Goal: Task Accomplishment & Management: Manage account settings

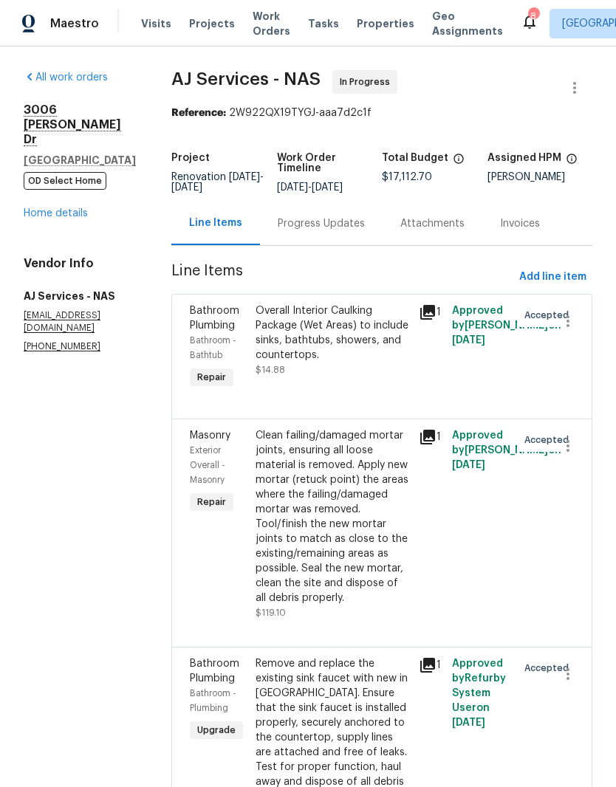
click at [261, 37] on span "Work Orders" at bounding box center [271, 24] width 38 height 30
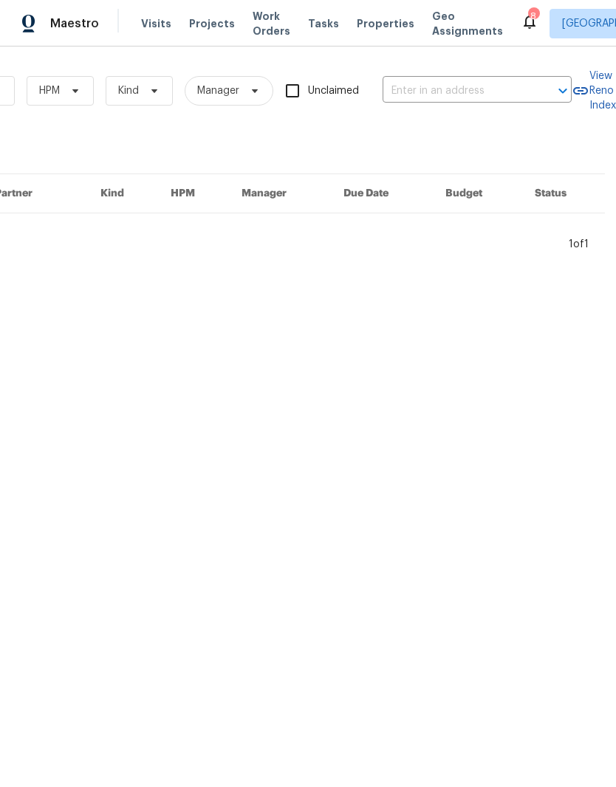
scroll to position [0, 243]
click at [426, 92] on input "text" at bounding box center [456, 91] width 148 height 23
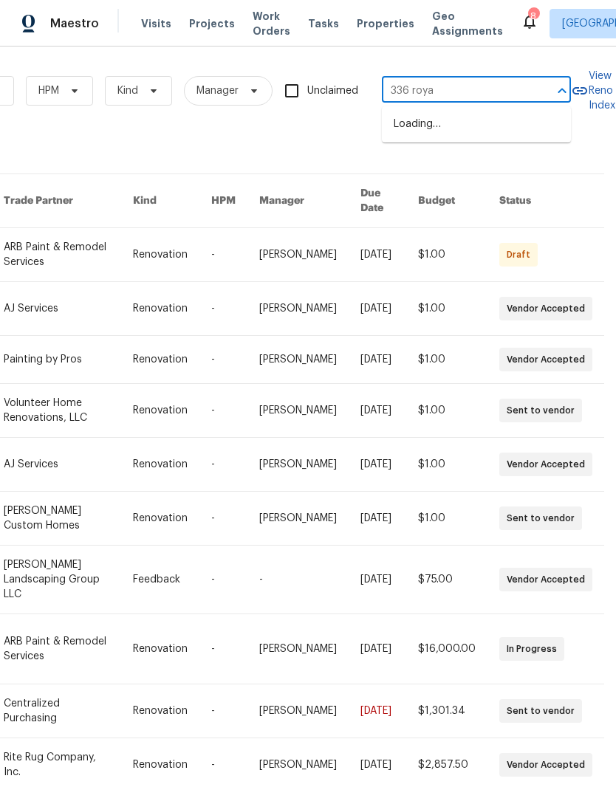
type input "336 royal"
click at [459, 128] on li "[STREET_ADDRESS]" at bounding box center [476, 124] width 189 height 24
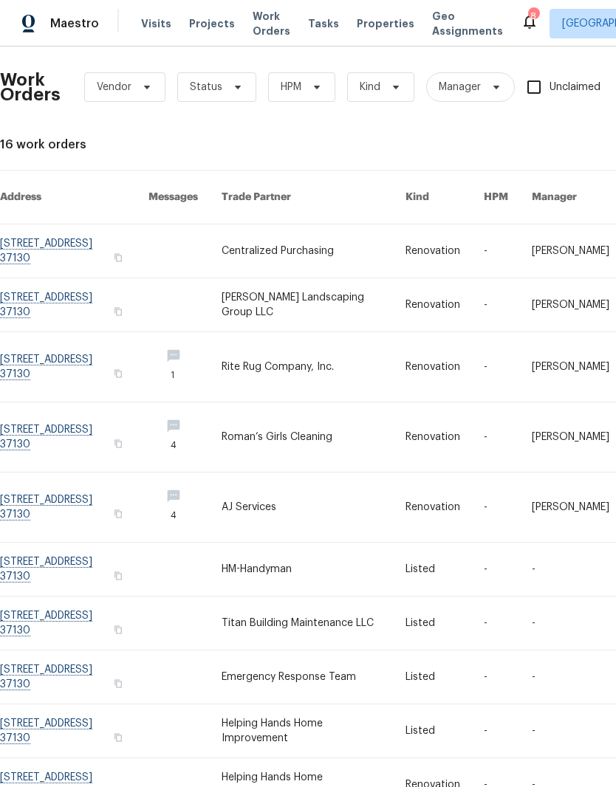
scroll to position [4, 0]
click at [61, 231] on link at bounding box center [74, 250] width 148 height 53
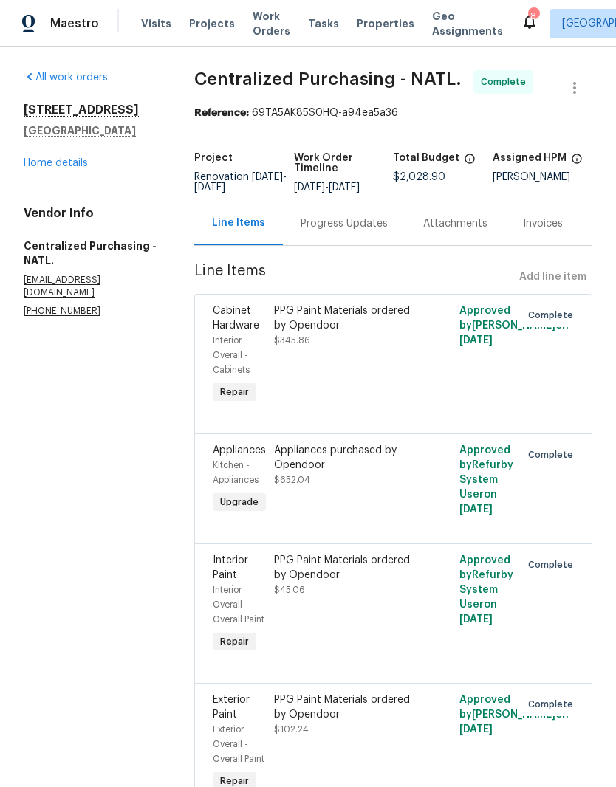
click at [65, 160] on link "Home details" at bounding box center [56, 163] width 64 height 10
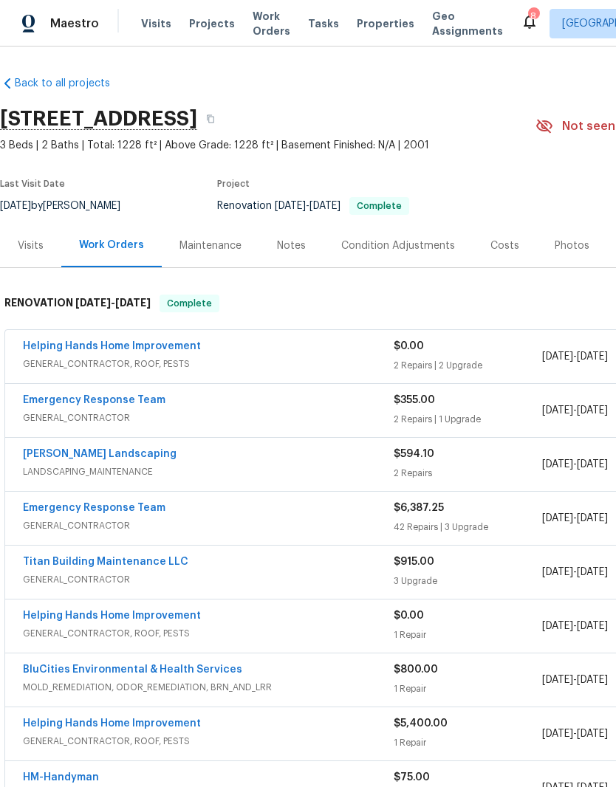
click at [567, 245] on div "Photos" at bounding box center [571, 245] width 35 height 15
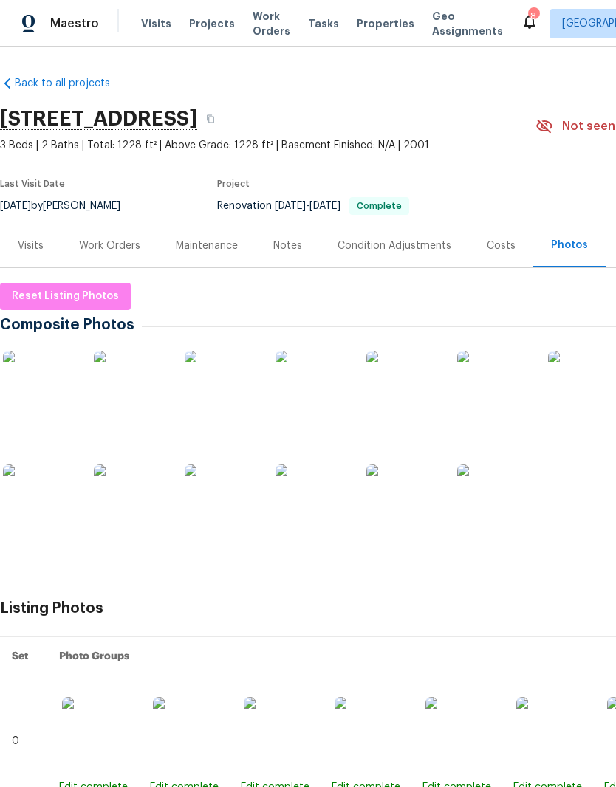
click at [327, 403] on img at bounding box center [312, 388] width 74 height 74
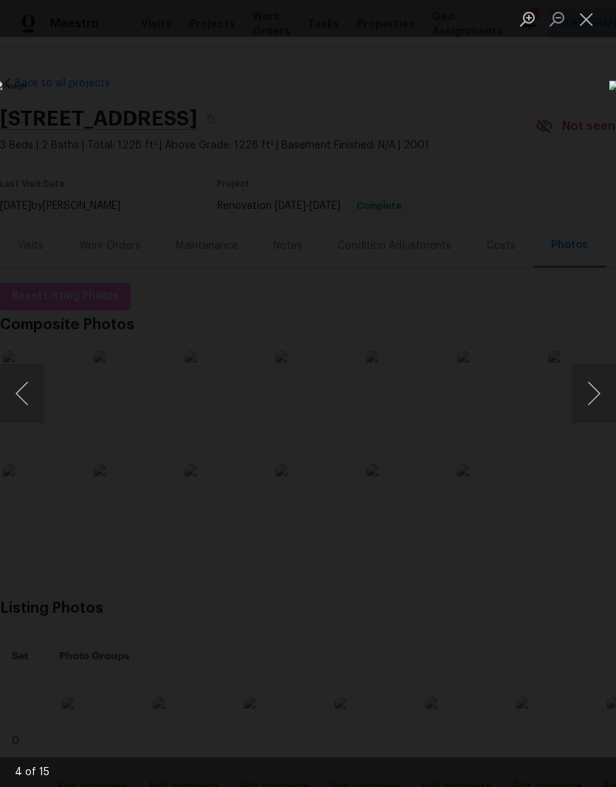
click at [596, 15] on button "Close lightbox" at bounding box center [586, 19] width 30 height 26
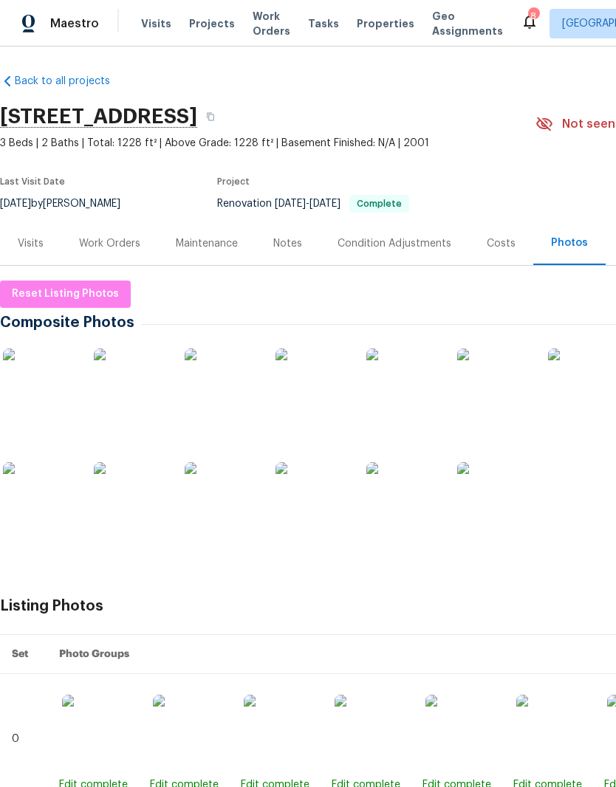
scroll to position [2, 0]
click at [107, 247] on div "Work Orders" at bounding box center [109, 243] width 61 height 15
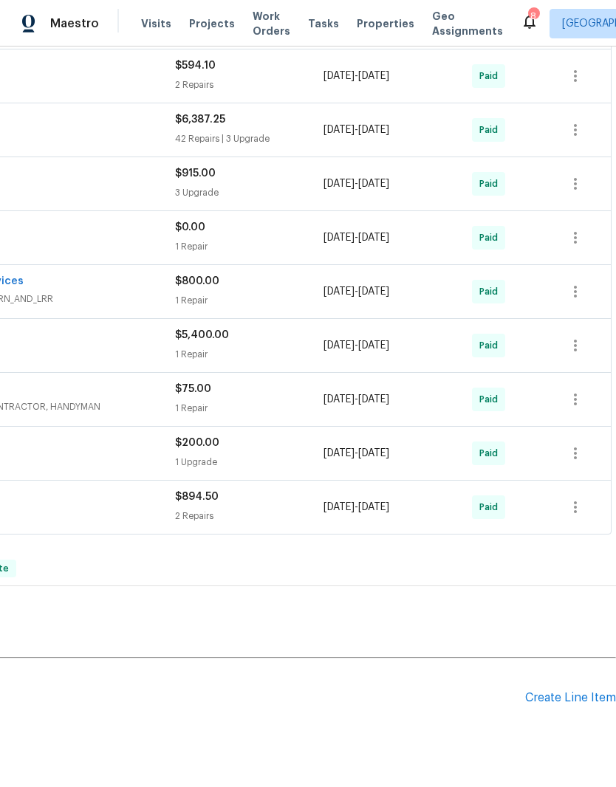
scroll to position [387, 218]
click at [563, 700] on div "Create Line Item" at bounding box center [570, 699] width 91 height 14
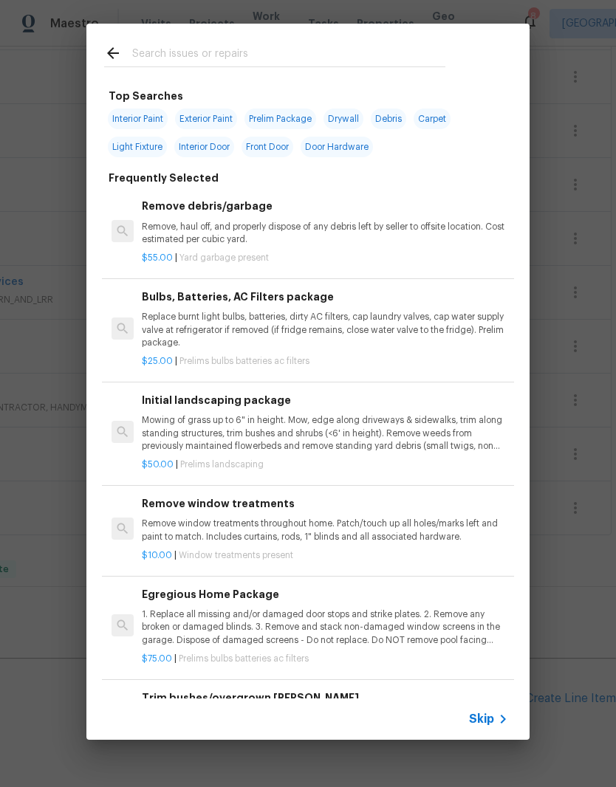
click at [204, 48] on input "text" at bounding box center [288, 55] width 313 height 22
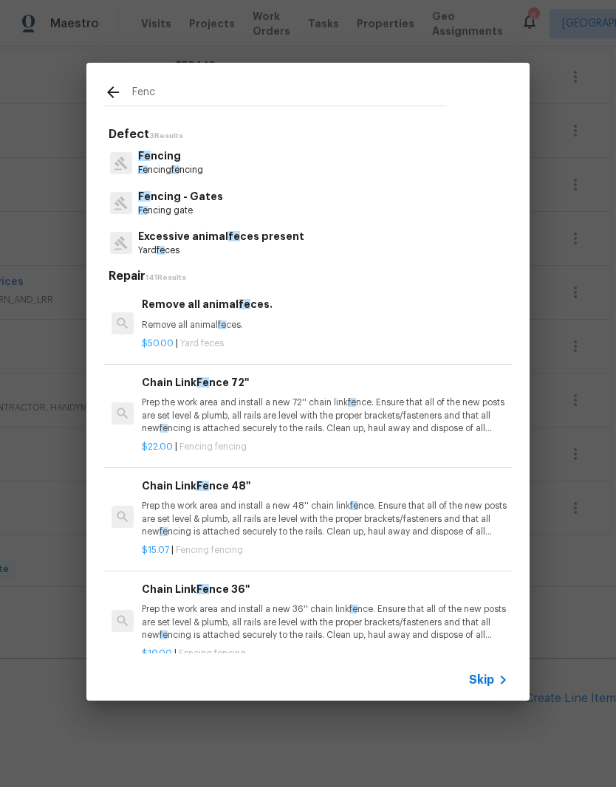
type input "Fence"
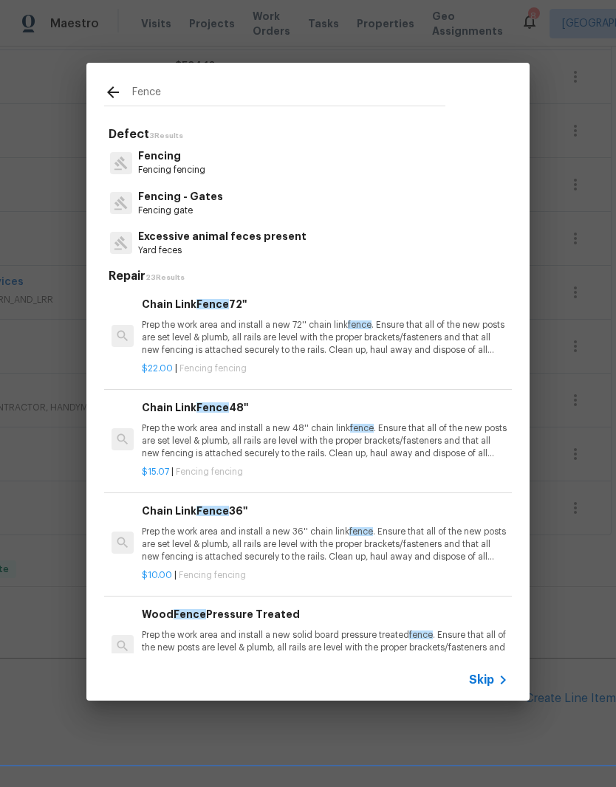
click at [178, 168] on p "Fencing fencing" at bounding box center [171, 170] width 67 height 13
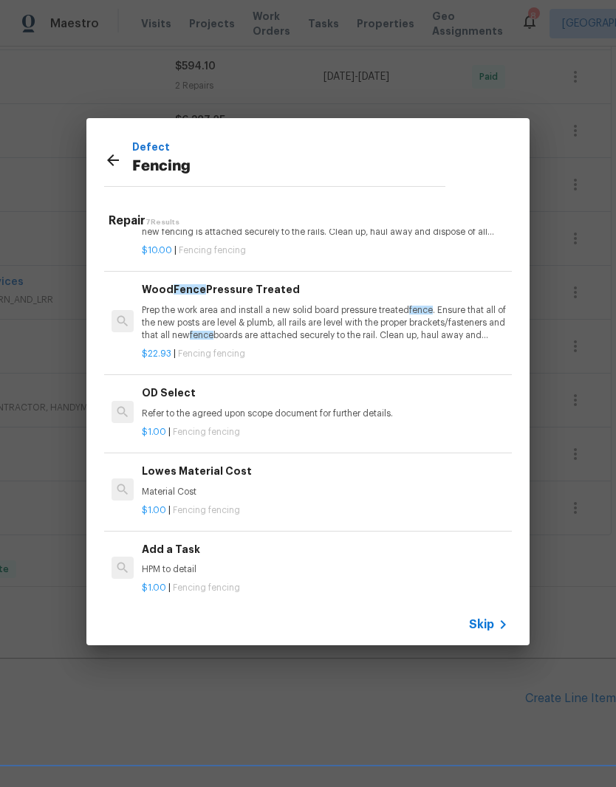
scroll to position [268, 0]
click at [324, 315] on p "Prep the work area and install a new solid board pressure treated fence . Ensur…" at bounding box center [325, 325] width 366 height 38
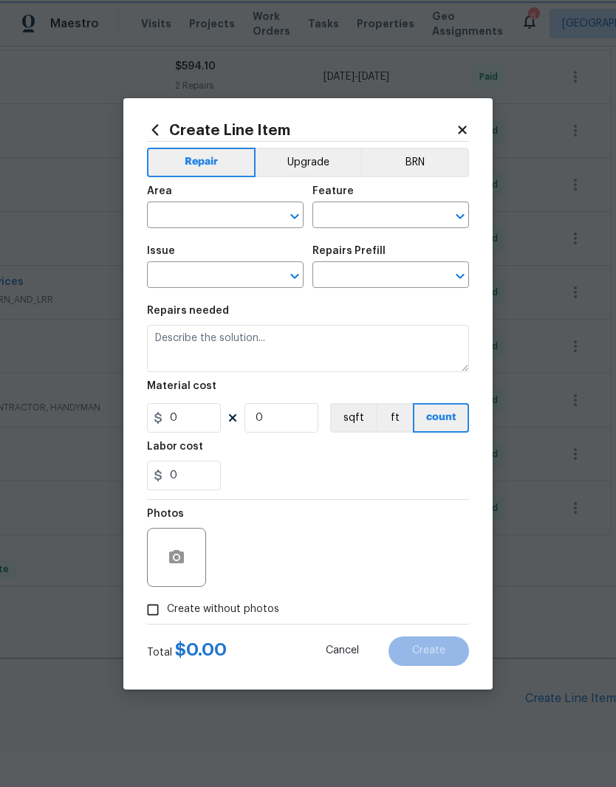
type input "Fencing"
type input "Wood Fence Pressure Treated $22.93"
type textarea "Prep the work area and install a new solid board pressure treated fence. Ensure…"
type input "22.93"
type input "1"
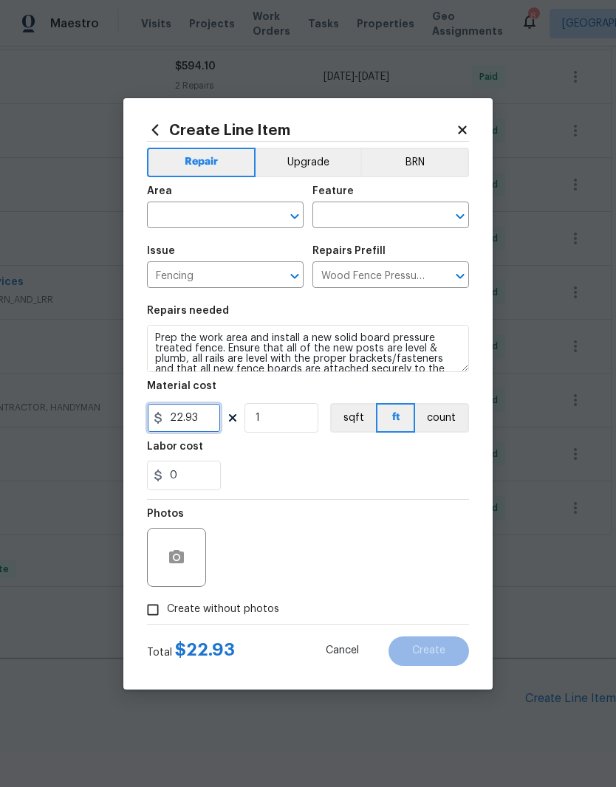
click at [208, 421] on input "22.93" at bounding box center [184, 418] width 74 height 30
type input "3000"
click at [320, 158] on button "Upgrade" at bounding box center [308, 163] width 106 height 30
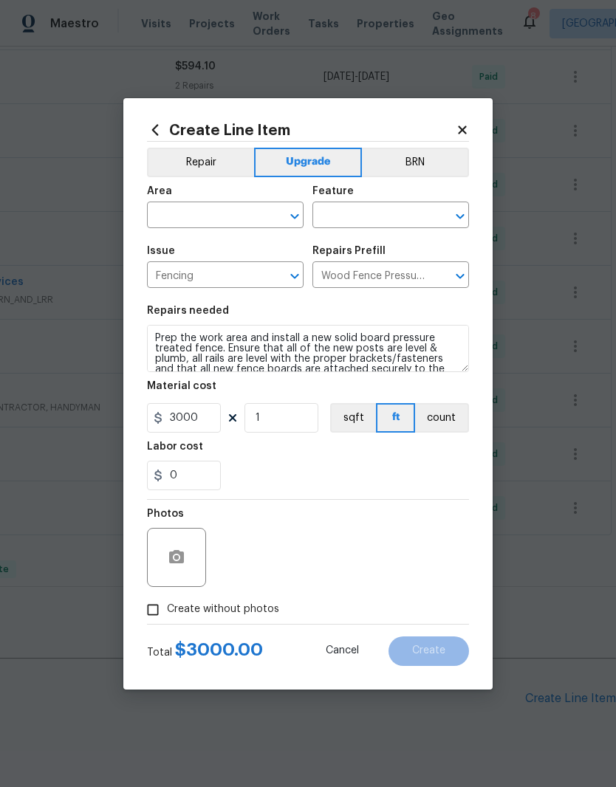
click at [249, 211] on input "text" at bounding box center [204, 216] width 115 height 23
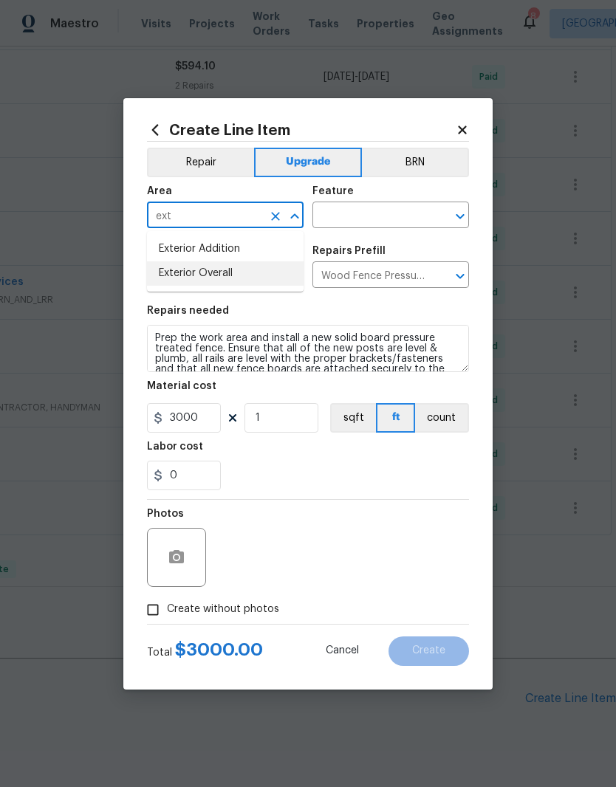
click at [229, 280] on li "Exterior Overall" at bounding box center [225, 273] width 156 height 24
type input "Exterior Overall"
click at [398, 210] on input "text" at bounding box center [369, 216] width 115 height 23
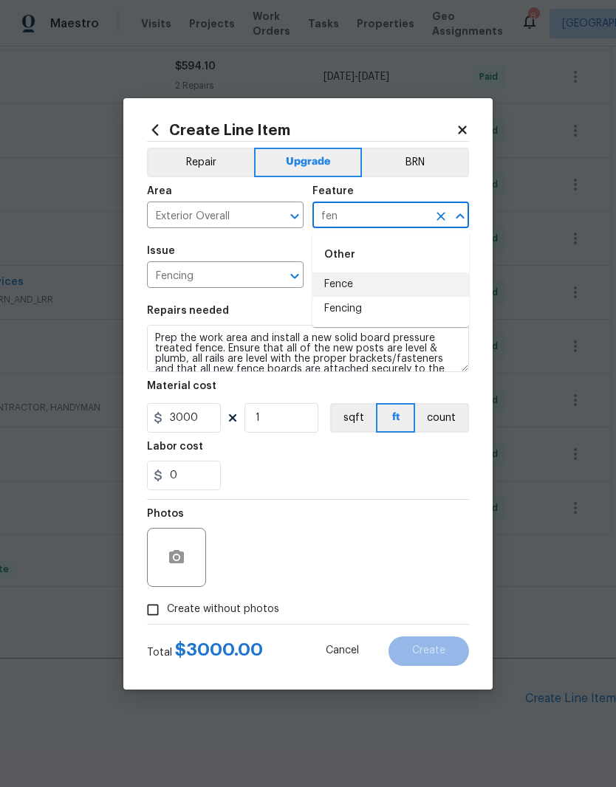
click at [348, 285] on li "Fence" at bounding box center [390, 284] width 156 height 24
type input "Fence"
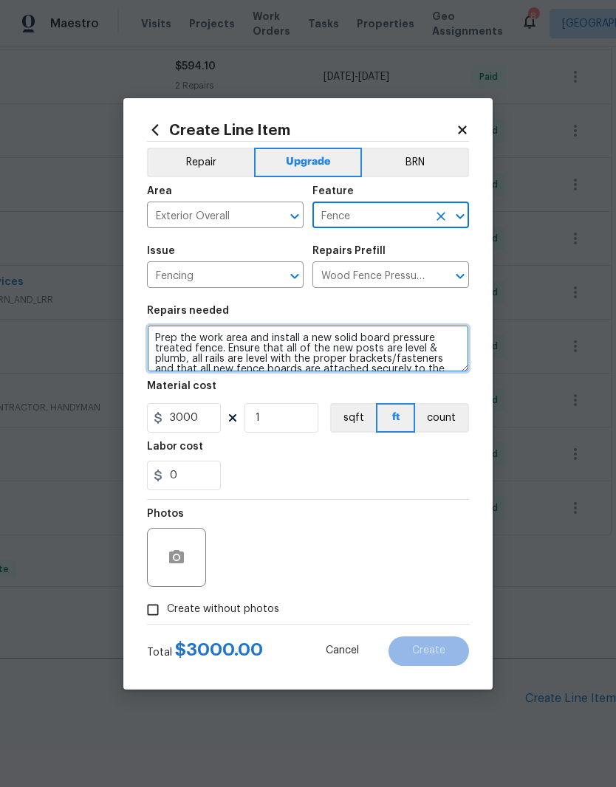
click at [151, 336] on textarea "Prep the work area and install a new solid board pressure treated fence. Ensure…" at bounding box center [308, 348] width 322 height 47
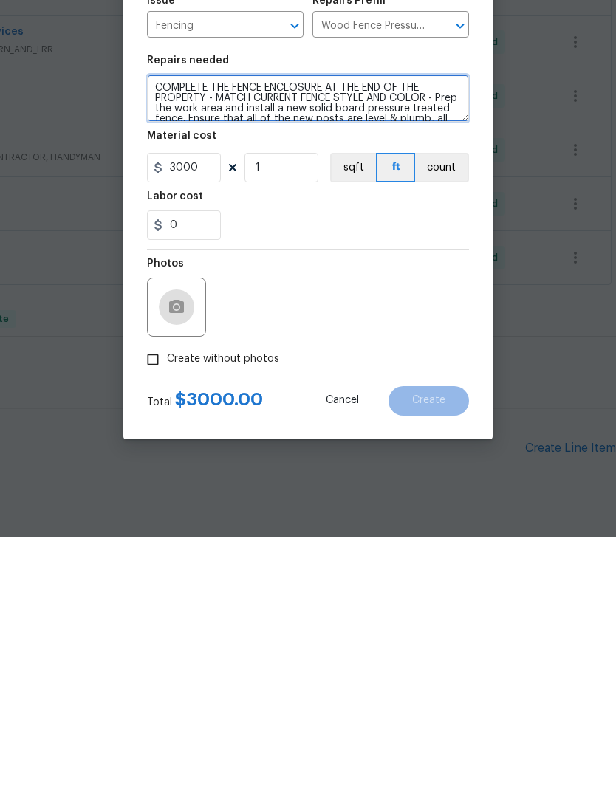
type textarea "COMPLETE THE FENCE ENCLOSURE AT THE END OF THE PROPERTY - MATCH CURRENT FENCE S…"
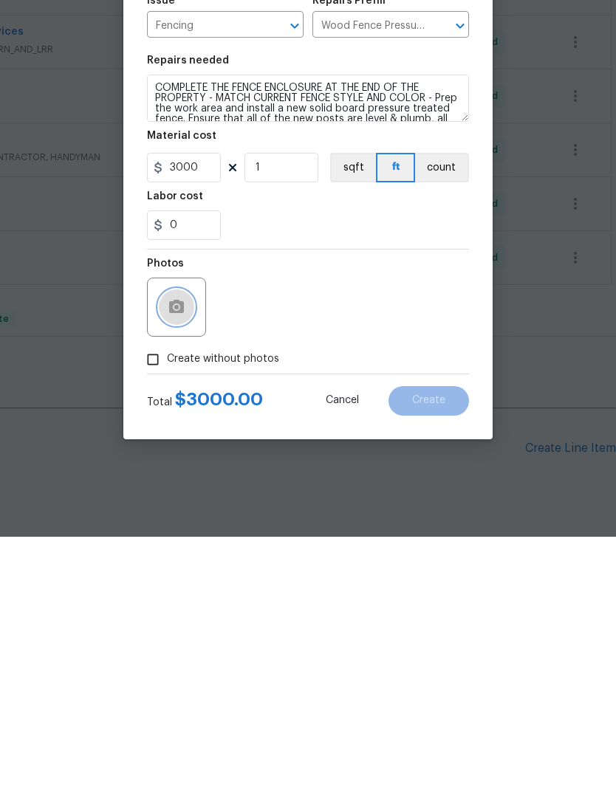
click at [182, 550] on icon "button" at bounding box center [176, 556] width 15 height 13
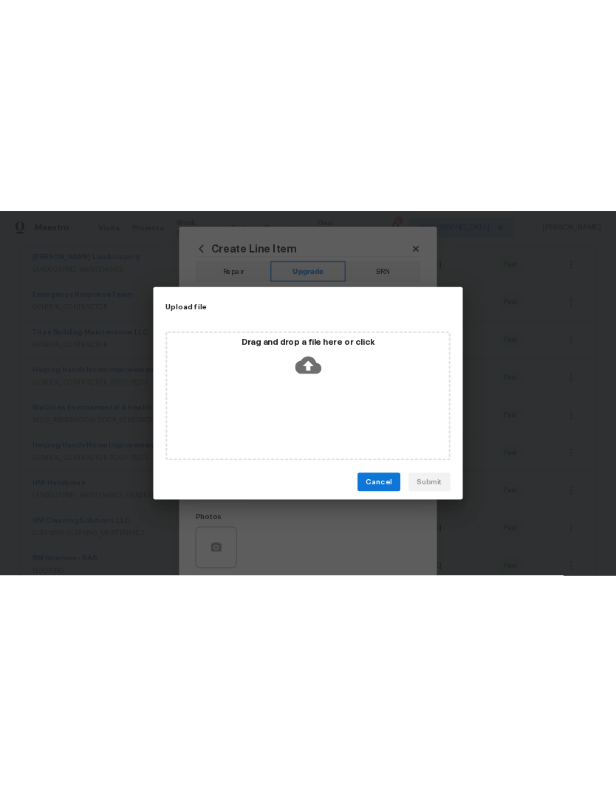
scroll to position [0, 0]
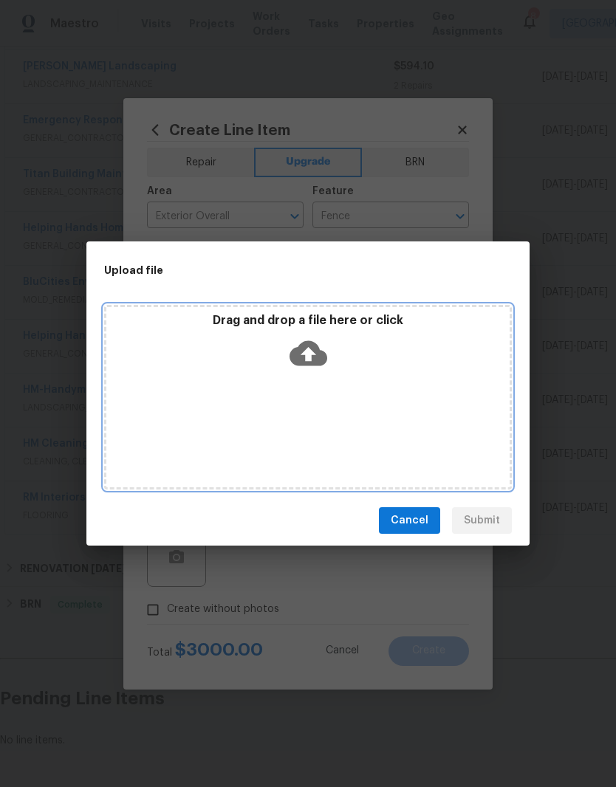
click at [378, 366] on div "Drag and drop a file here or click" at bounding box center [307, 344] width 403 height 63
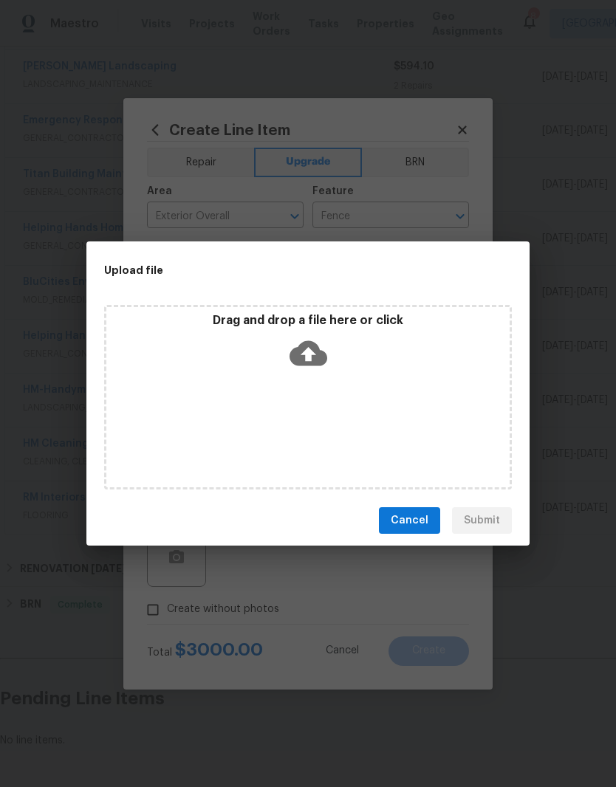
click at [421, 517] on span "Cancel" at bounding box center [409, 520] width 38 height 18
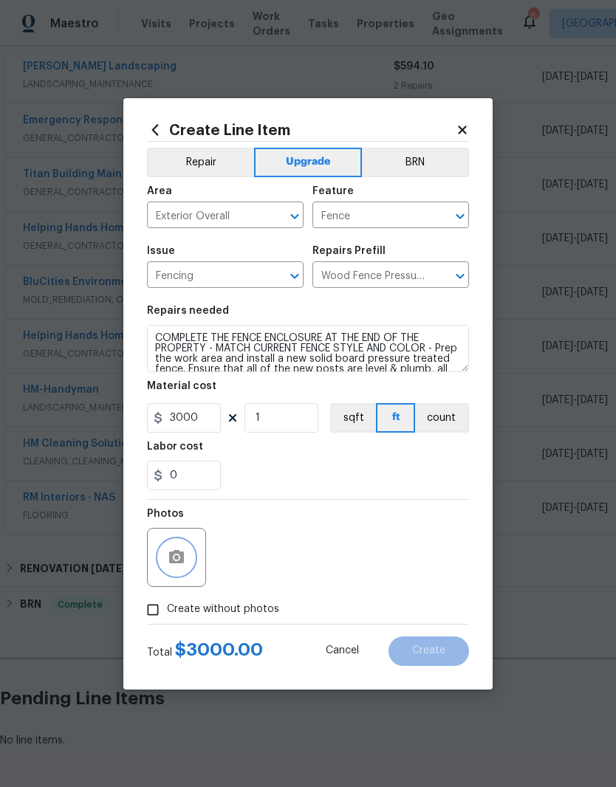
click at [187, 558] on button "button" at bounding box center [176, 557] width 35 height 35
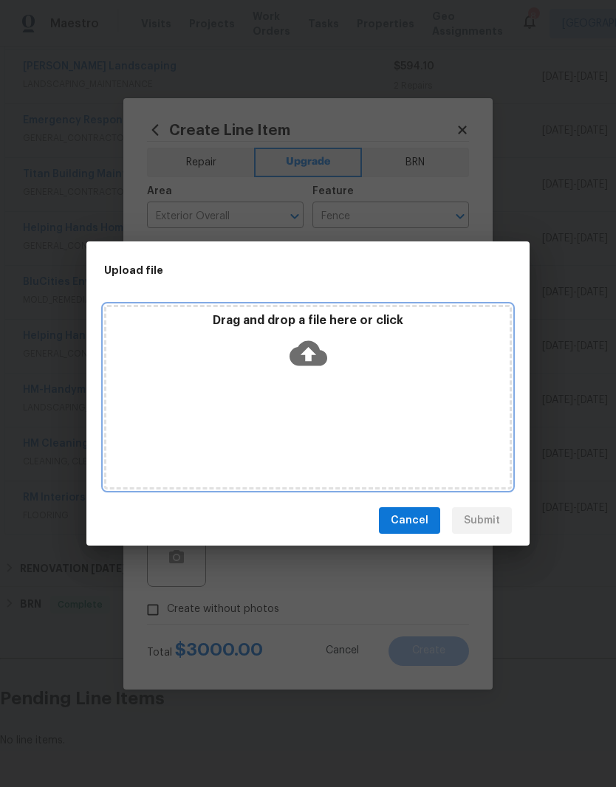
click at [371, 390] on div "Drag and drop a file here or click" at bounding box center [307, 397] width 407 height 185
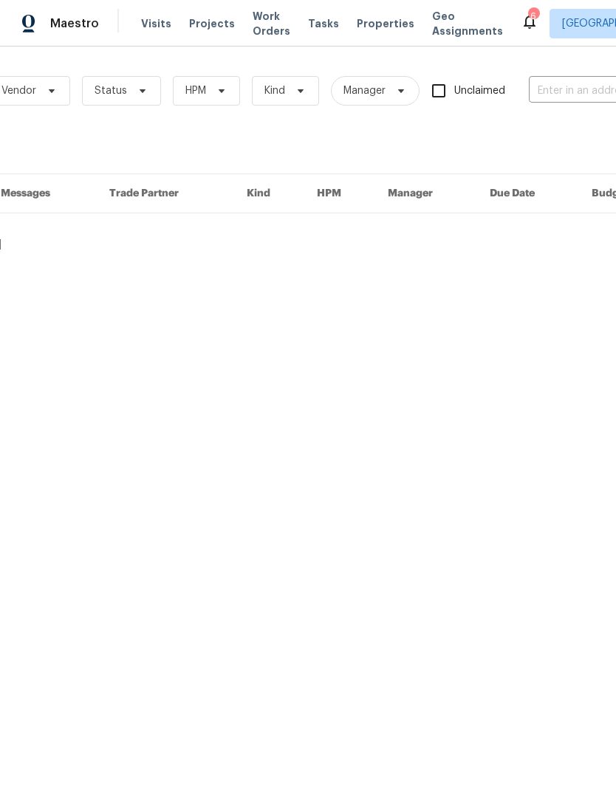
scroll to position [0, 212]
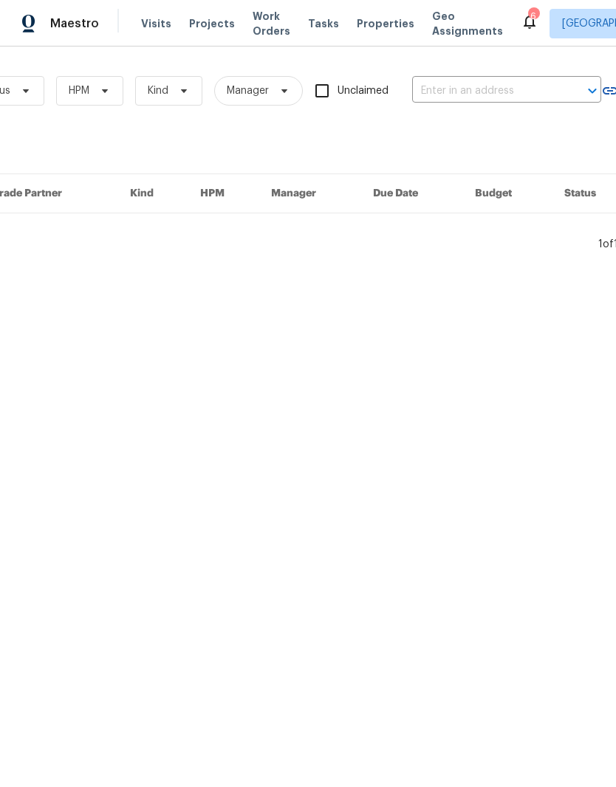
click at [499, 94] on input "text" at bounding box center [486, 91] width 148 height 23
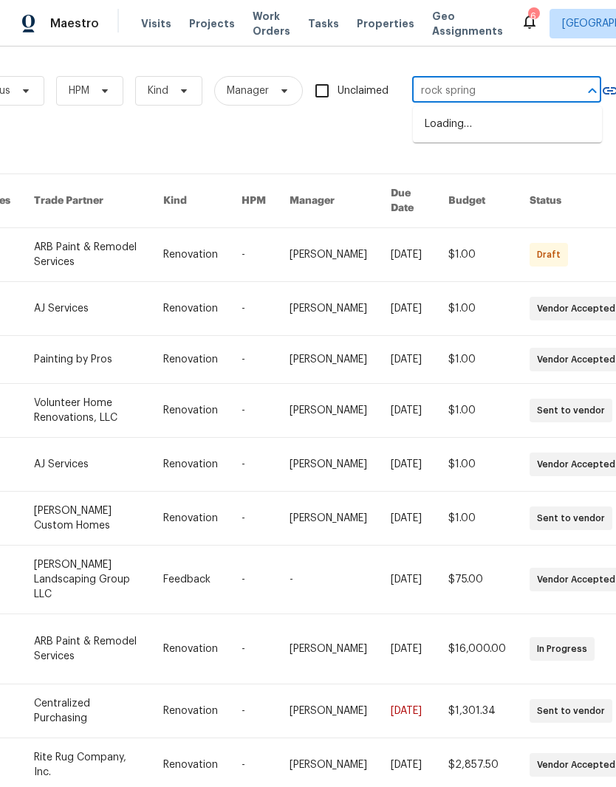
type input "rock springs"
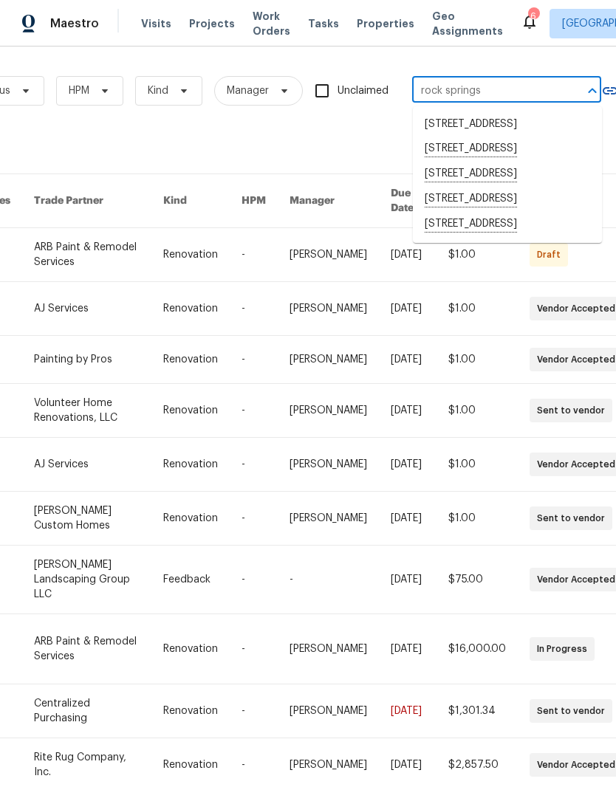
click at [562, 187] on li "[STREET_ADDRESS]" at bounding box center [507, 174] width 189 height 25
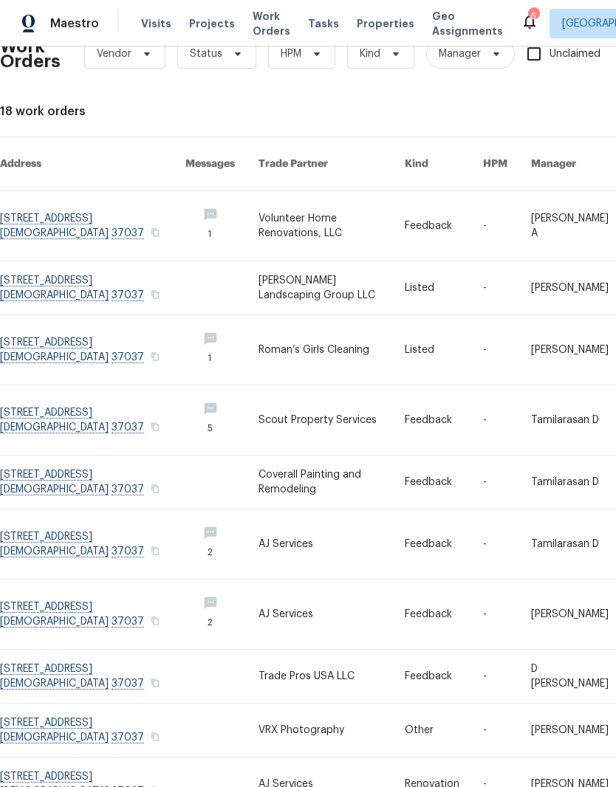
scroll to position [36, 0]
click at [91, 213] on link at bounding box center [92, 226] width 185 height 69
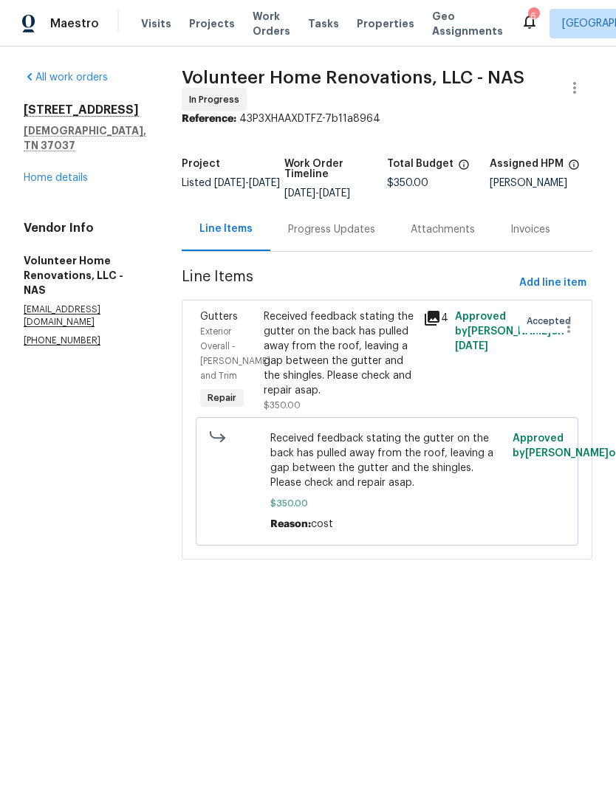
click at [81, 178] on link "Home details" at bounding box center [56, 178] width 64 height 10
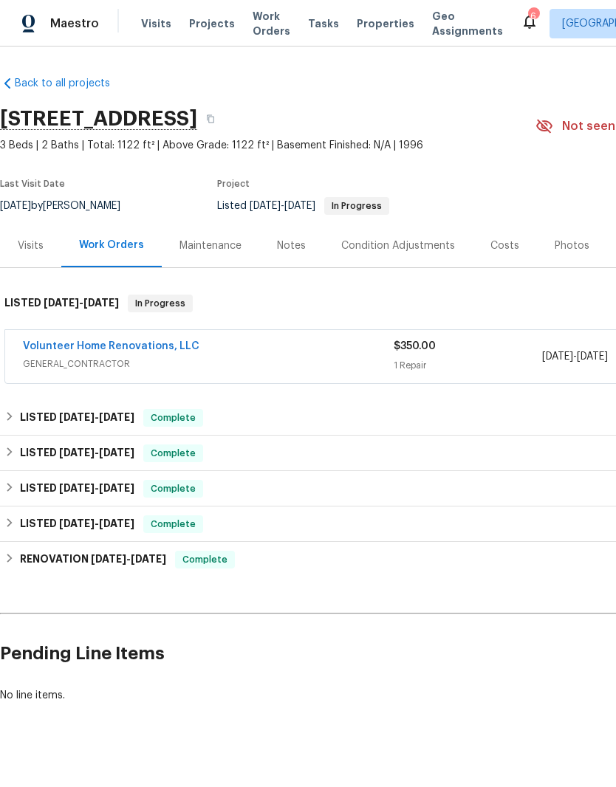
click at [573, 250] on div "Photos" at bounding box center [571, 245] width 35 height 15
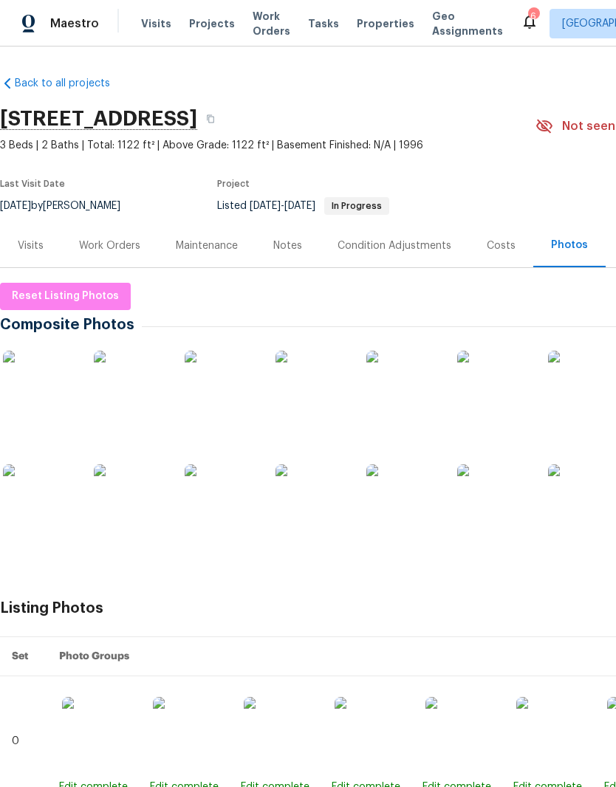
click at [512, 504] on img at bounding box center [494, 501] width 74 height 74
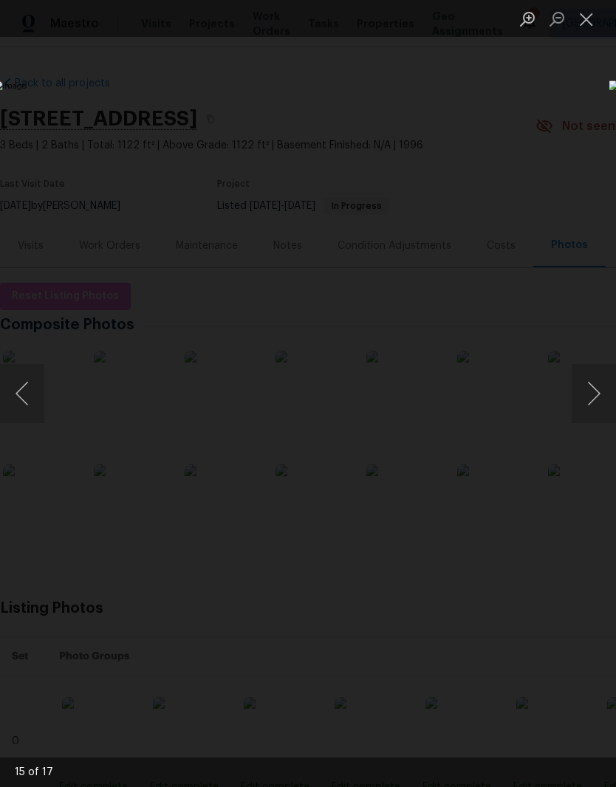
click at [591, 19] on button "Close lightbox" at bounding box center [586, 19] width 30 height 26
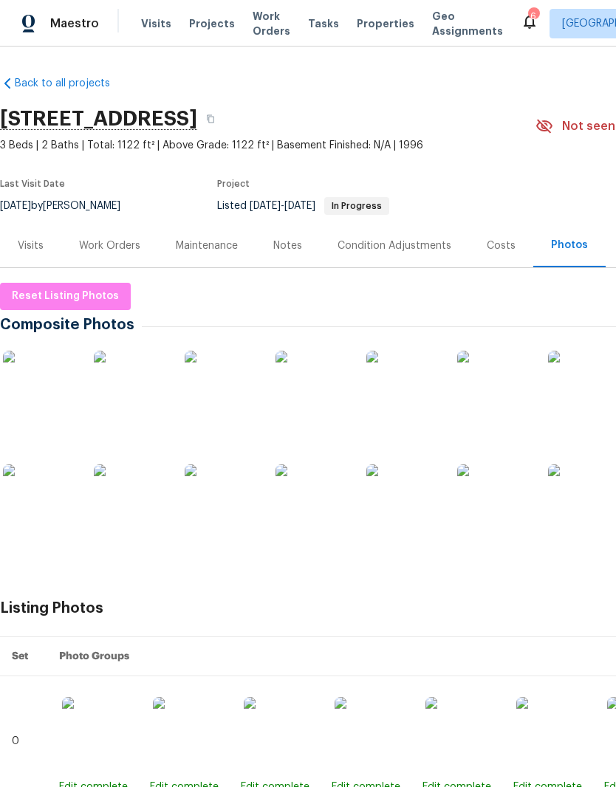
click at [114, 244] on div "Work Orders" at bounding box center [109, 245] width 61 height 15
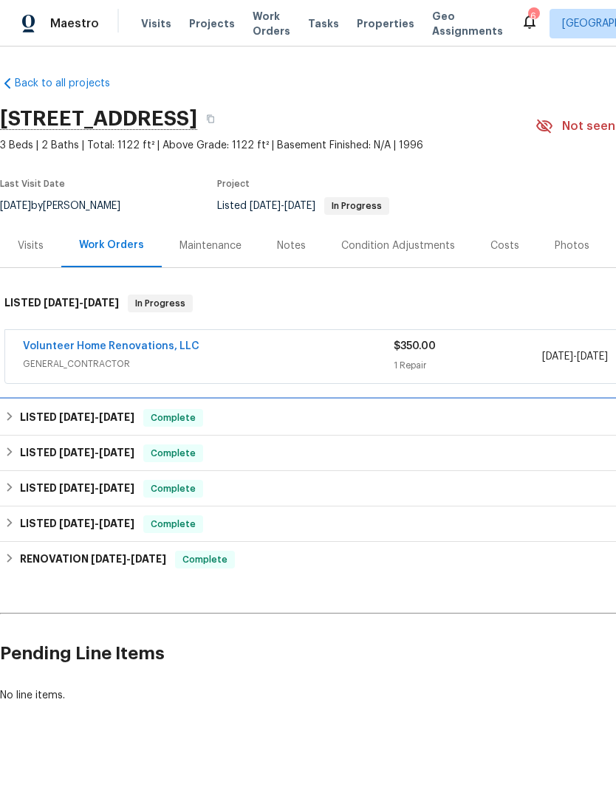
click at [82, 420] on span "8/15/25" at bounding box center [76, 417] width 35 height 10
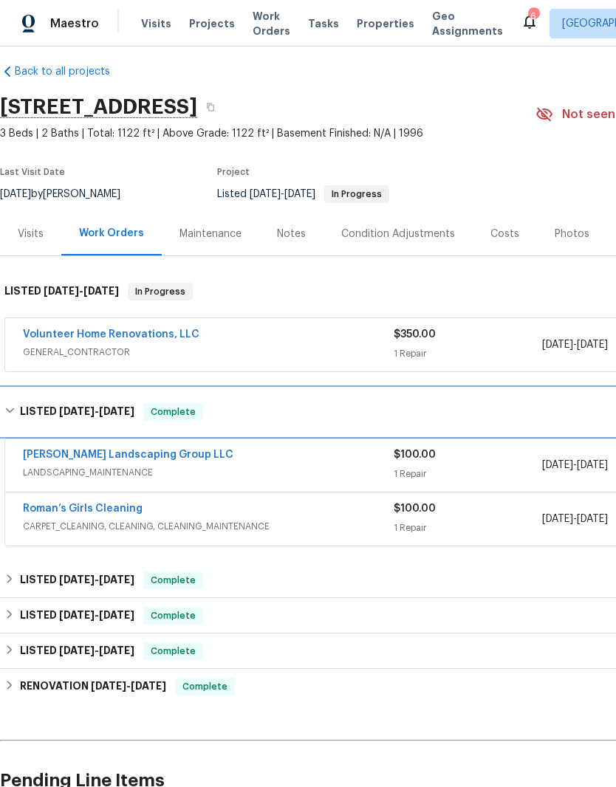
scroll to position [10, 0]
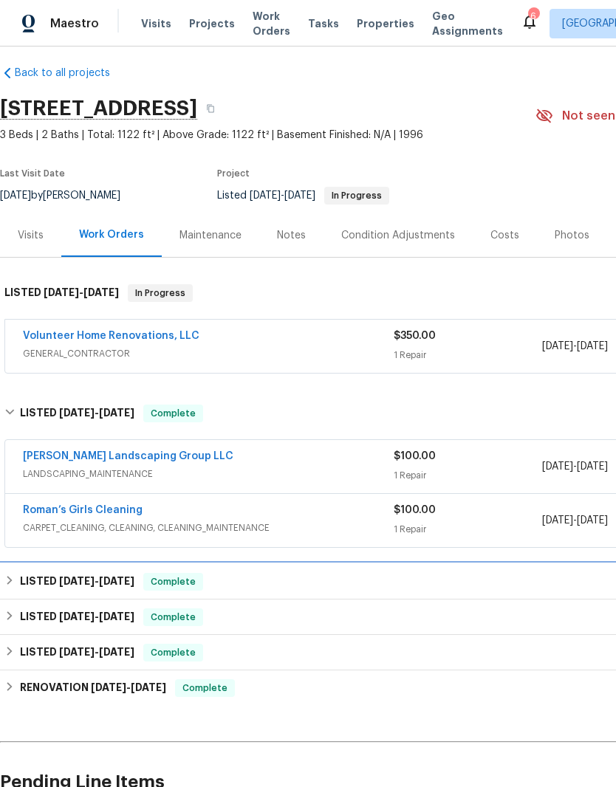
click at [89, 581] on span "7/8/25" at bounding box center [76, 581] width 35 height 10
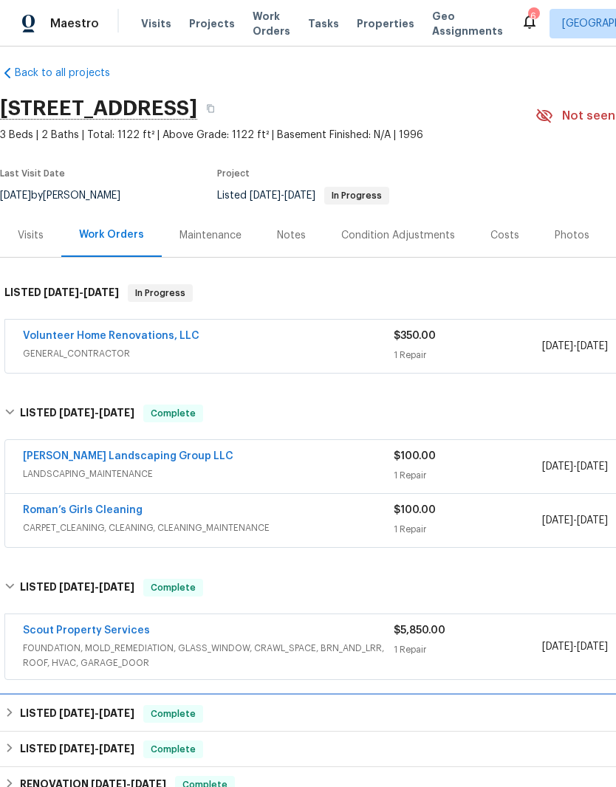
click at [92, 714] on span "6/14/25" at bounding box center [76, 713] width 35 height 10
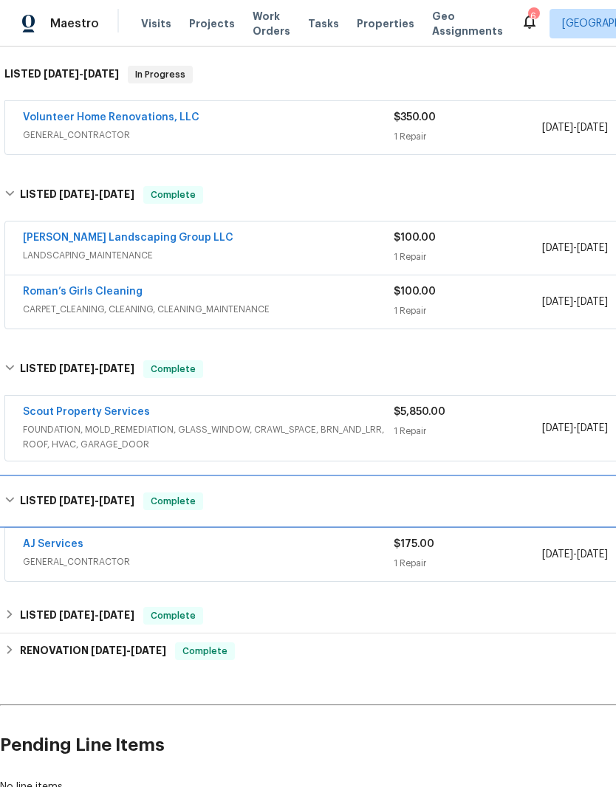
scroll to position [228, 0]
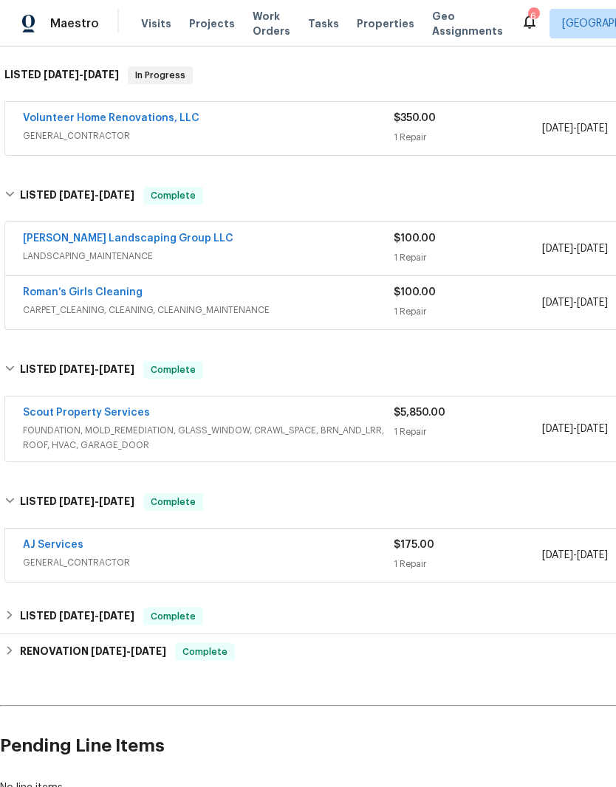
click at [70, 542] on link "AJ Services" at bounding box center [53, 545] width 61 height 10
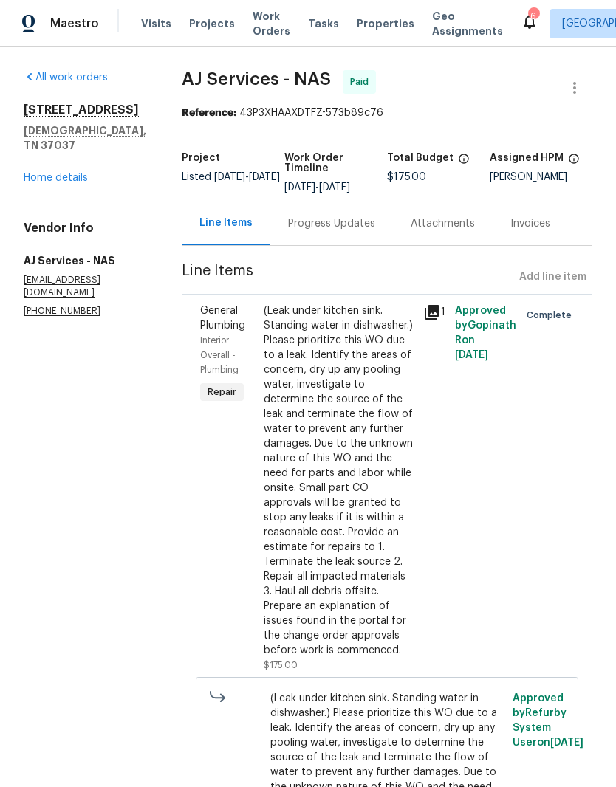
click at [64, 179] on link "Home details" at bounding box center [56, 178] width 64 height 10
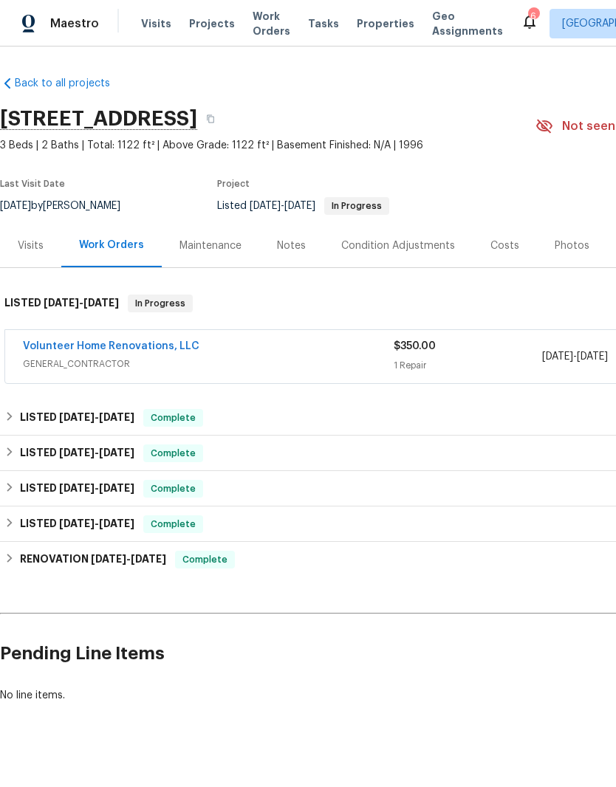
click at [258, 22] on span "Work Orders" at bounding box center [271, 24] width 38 height 30
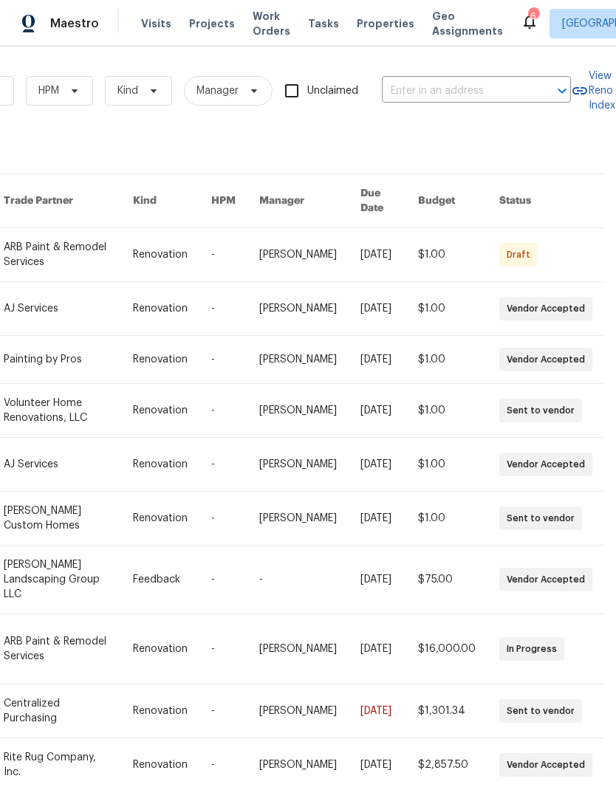
scroll to position [0, 243]
click at [466, 85] on input "text" at bounding box center [456, 91] width 148 height 23
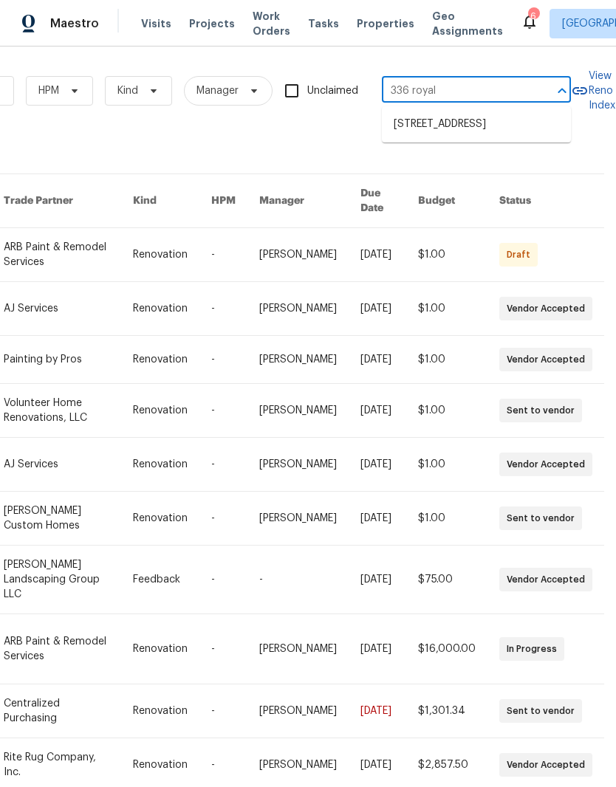
type input "336 royal"
click at [447, 134] on li "[STREET_ADDRESS]" at bounding box center [476, 124] width 189 height 24
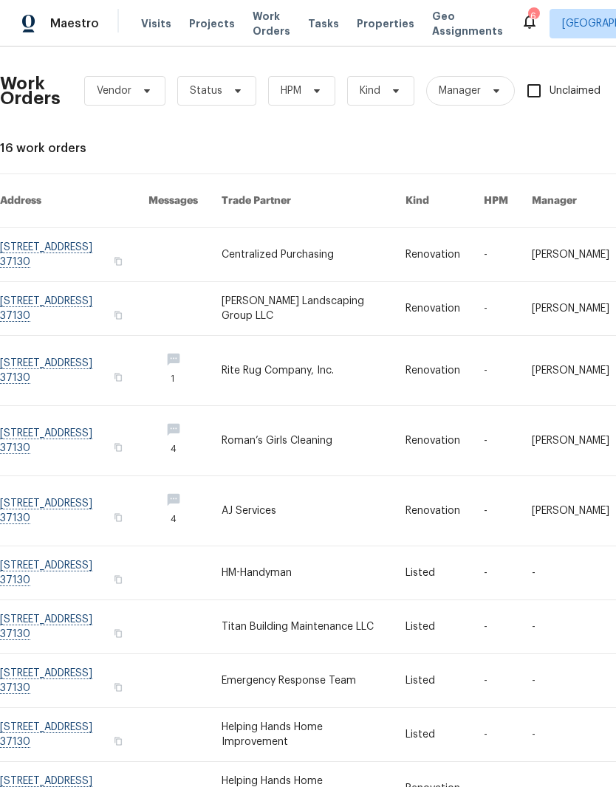
click at [65, 237] on link at bounding box center [74, 254] width 148 height 53
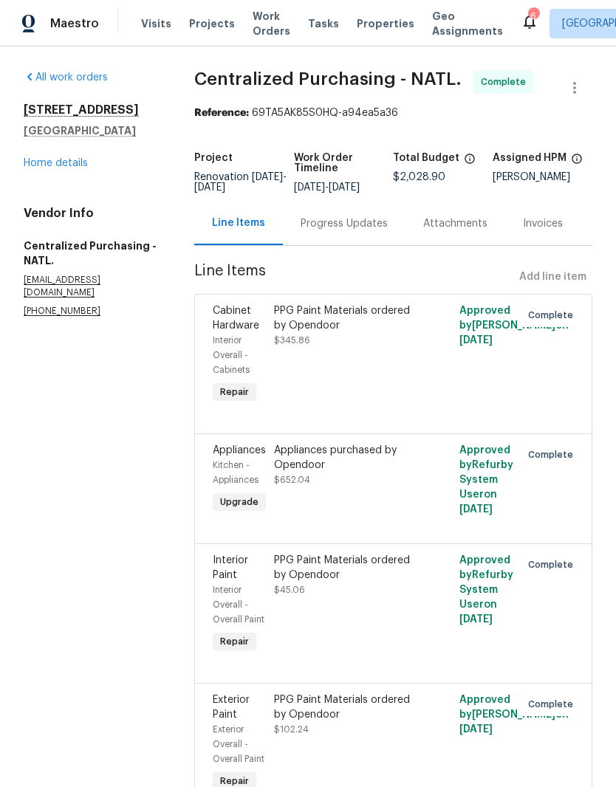
click at [58, 165] on link "Home details" at bounding box center [56, 163] width 64 height 10
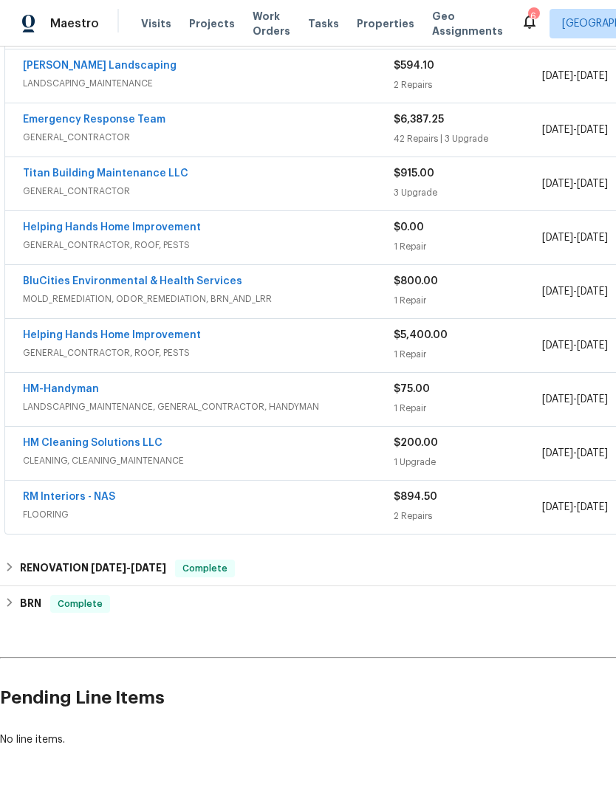
scroll to position [387, 0]
click at [100, 569] on span "[DATE]" at bounding box center [108, 568] width 35 height 10
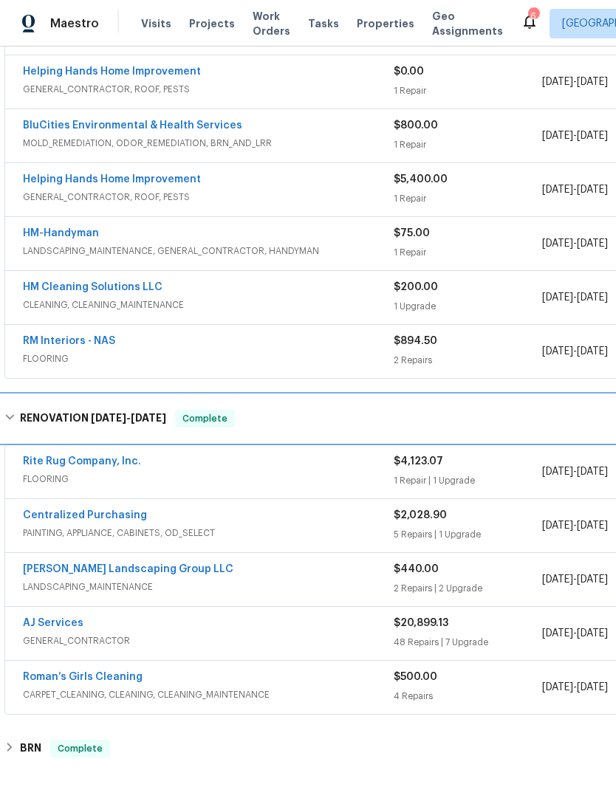
scroll to position [545, 0]
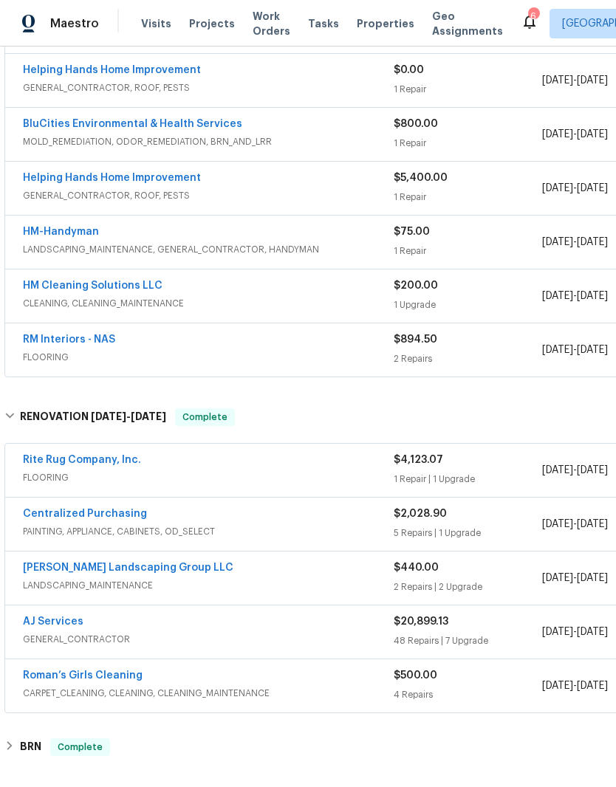
click at [77, 624] on link "AJ Services" at bounding box center [53, 621] width 61 height 10
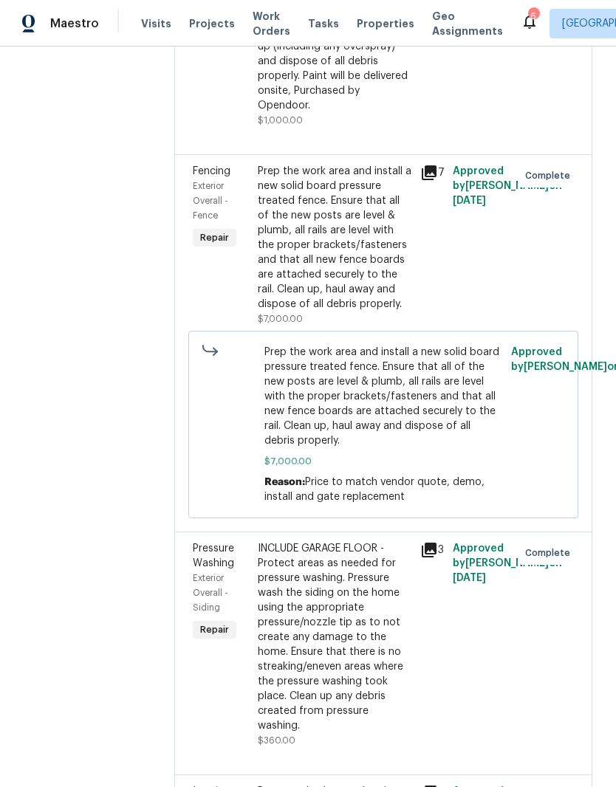
scroll to position [1726, 0]
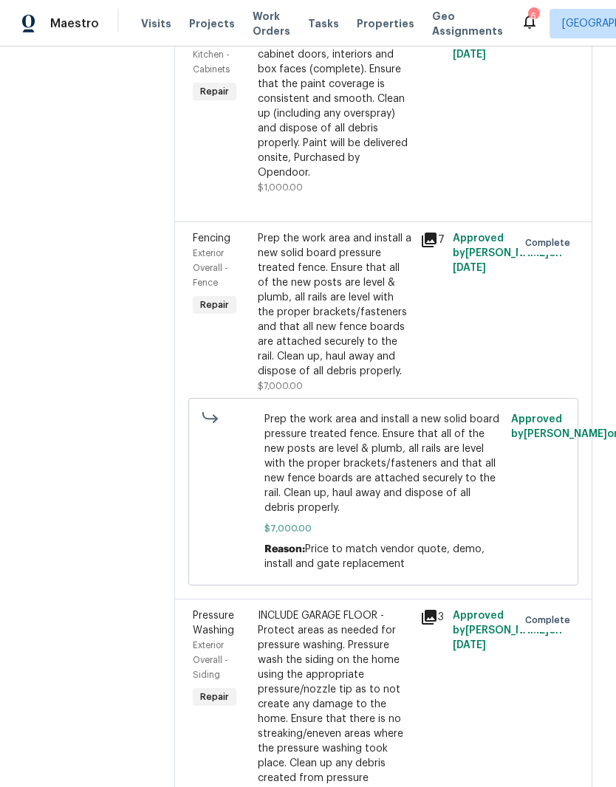
click at [332, 309] on div "Prep the work area and install a new solid board pressure treated fence. Ensure…" at bounding box center [335, 305] width 154 height 148
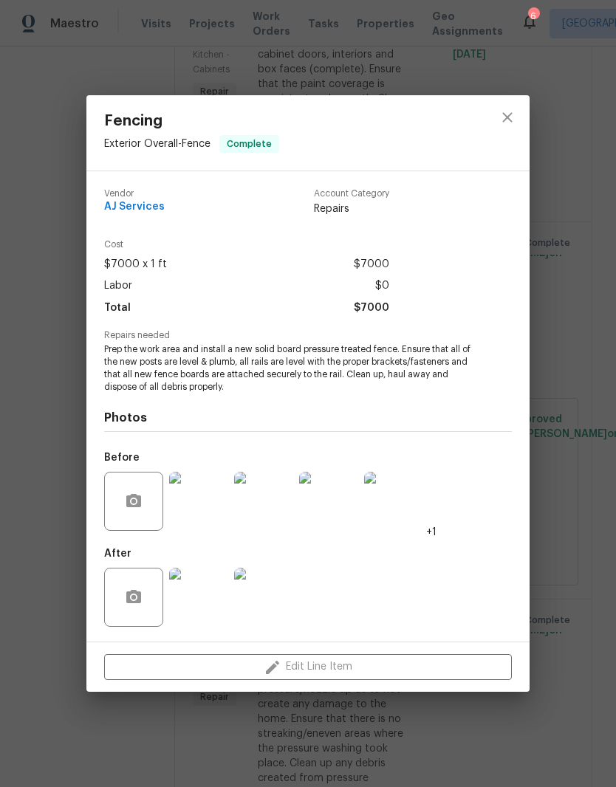
click at [214, 507] on img at bounding box center [198, 501] width 59 height 59
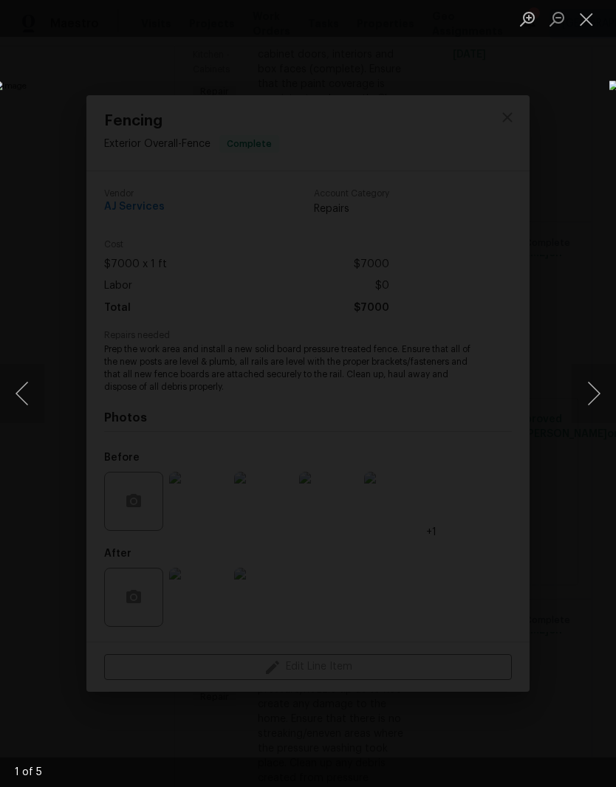
click at [469, 354] on img "Lightbox" at bounding box center [237, 392] width 489 height 625
click at [599, 396] on button "Next image" at bounding box center [593, 393] width 44 height 59
click at [587, 392] on button "Next image" at bounding box center [593, 393] width 44 height 59
click at [596, 401] on button "Next image" at bounding box center [593, 393] width 44 height 59
click at [580, 395] on button "Next image" at bounding box center [593, 393] width 44 height 59
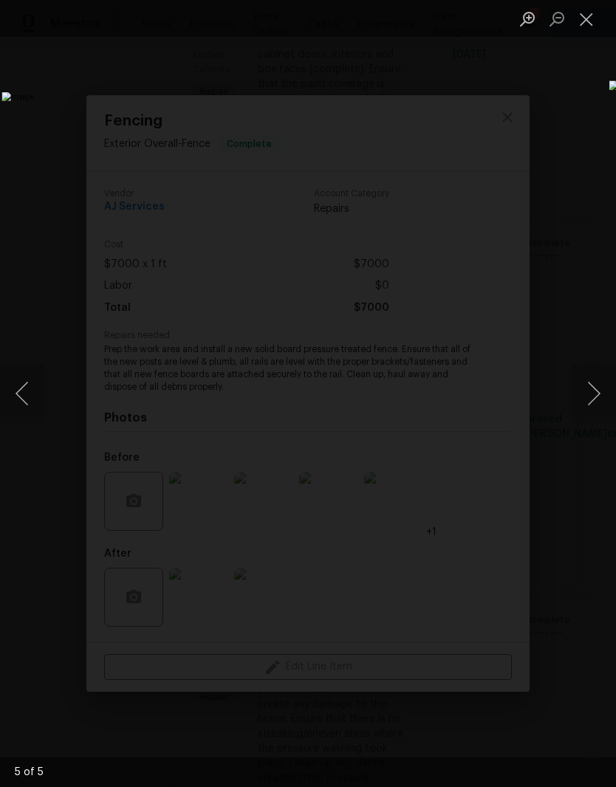
click at [590, 398] on button "Next image" at bounding box center [593, 393] width 44 height 59
click at [594, 392] on button "Next image" at bounding box center [593, 393] width 44 height 59
click at [593, 21] on button "Close lightbox" at bounding box center [586, 19] width 30 height 26
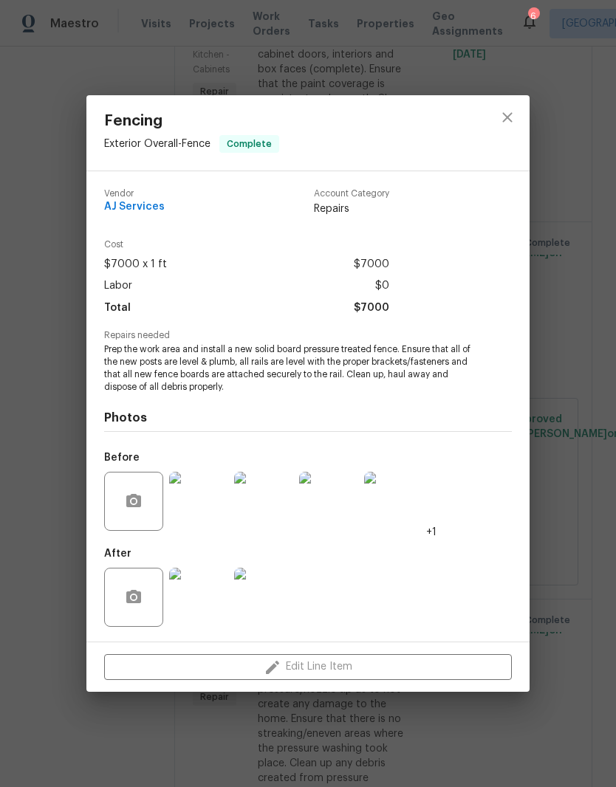
click at [207, 606] on img at bounding box center [198, 597] width 59 height 59
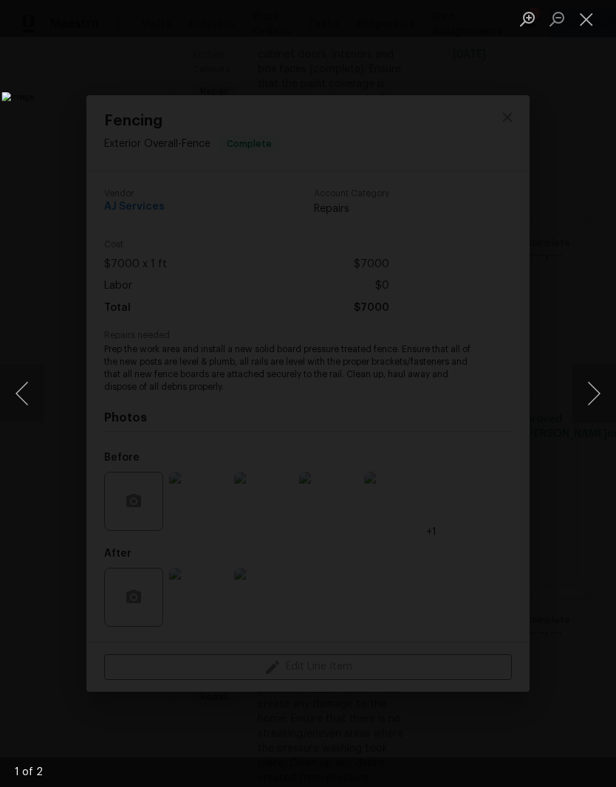
click at [593, 395] on button "Next image" at bounding box center [593, 393] width 44 height 59
click at [598, 392] on button "Next image" at bounding box center [593, 393] width 44 height 59
click at [588, 396] on button "Next image" at bounding box center [593, 393] width 44 height 59
click at [588, 24] on button "Close lightbox" at bounding box center [586, 19] width 30 height 26
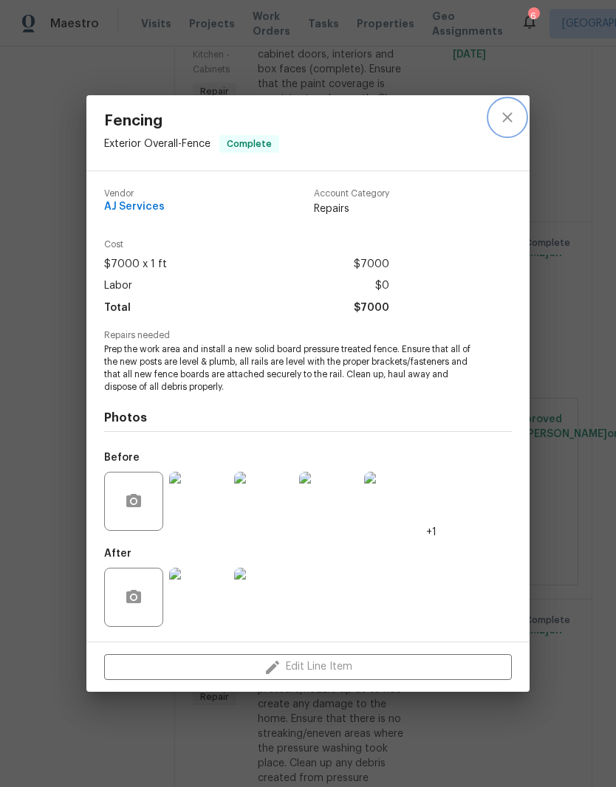
click at [514, 116] on icon "close" at bounding box center [507, 117] width 18 height 18
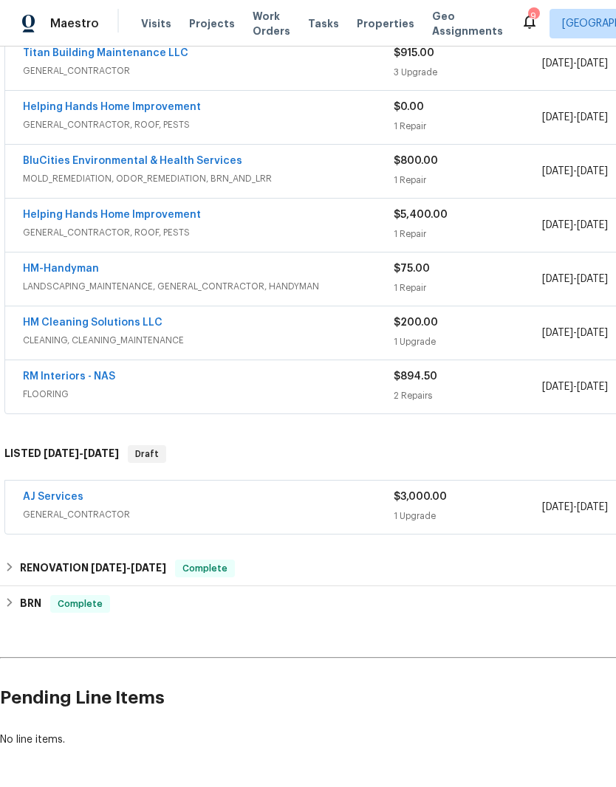
scroll to position [508, 0]
click at [64, 497] on link "AJ Services" at bounding box center [53, 497] width 61 height 10
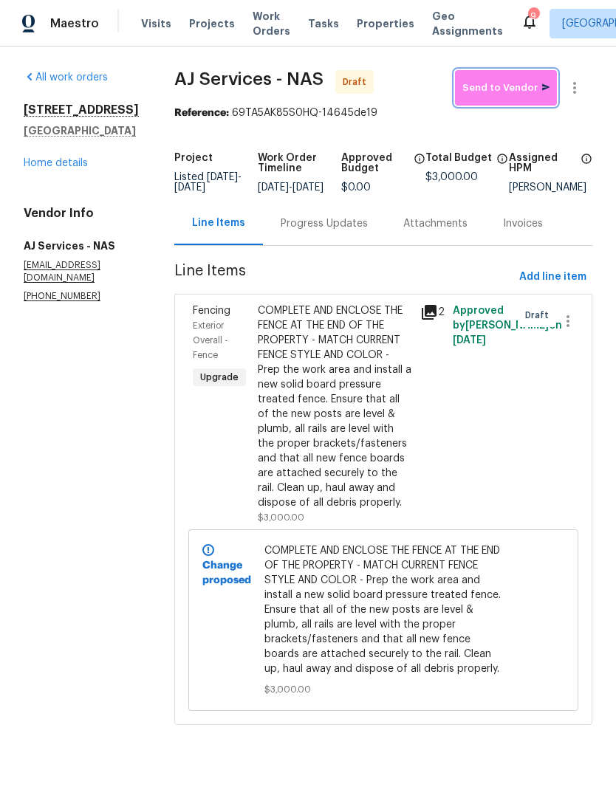
click at [514, 86] on span "Send to Vendor" at bounding box center [505, 88] width 87 height 17
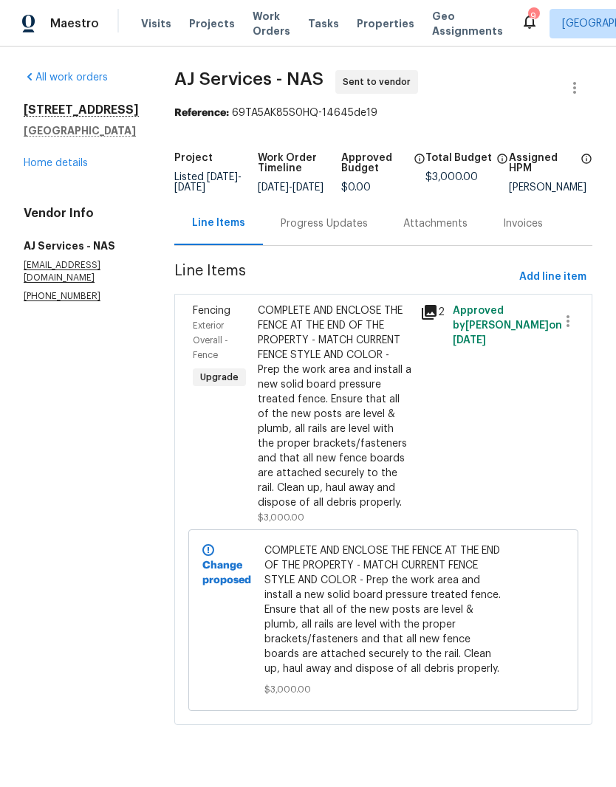
click at [355, 230] on div "Progress Updates" at bounding box center [323, 223] width 87 height 15
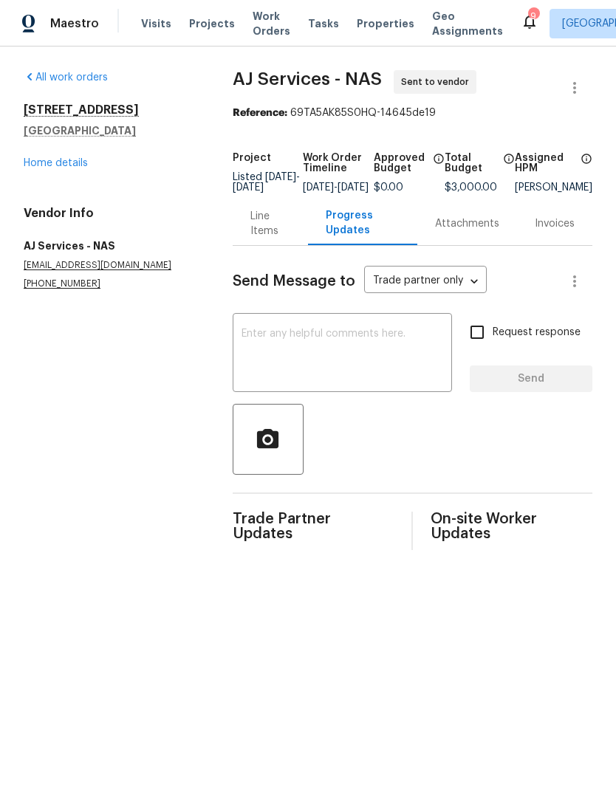
click at [351, 346] on textarea at bounding box center [341, 354] width 201 height 52
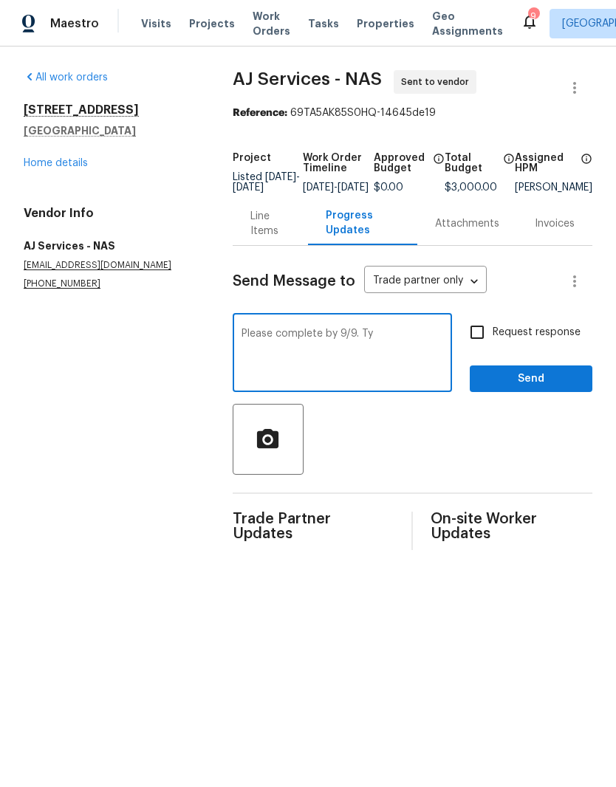
type textarea "Please complete by 9/9. Ty"
click at [545, 386] on span "Send" at bounding box center [530, 379] width 99 height 18
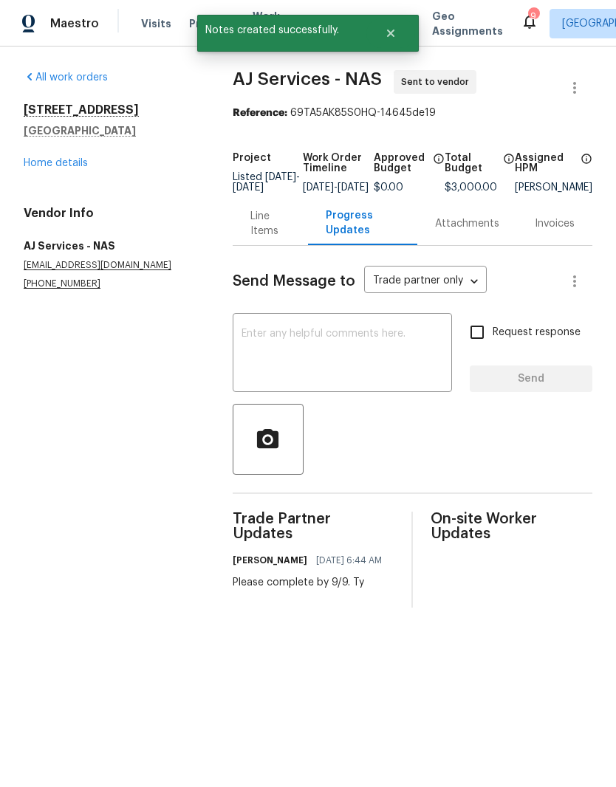
click at [55, 159] on link "Home details" at bounding box center [56, 163] width 64 height 10
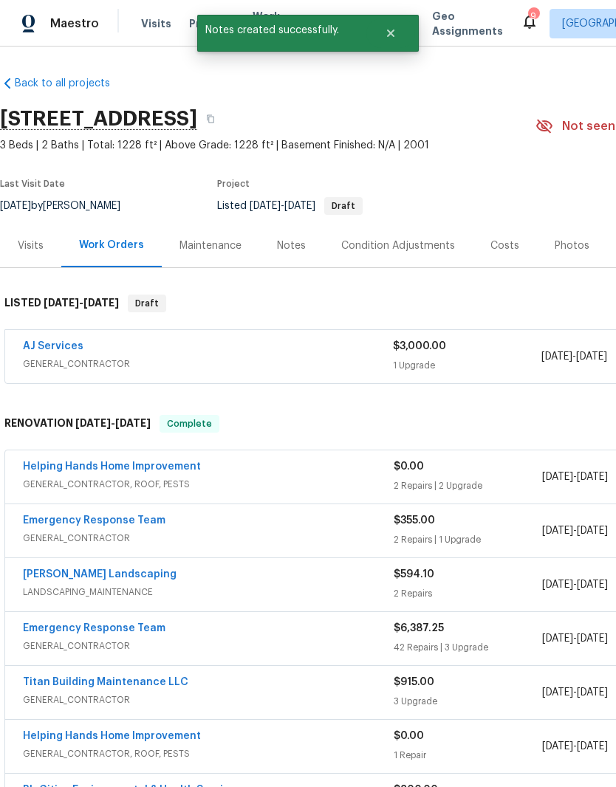
click at [297, 252] on div "Notes" at bounding box center [291, 245] width 29 height 15
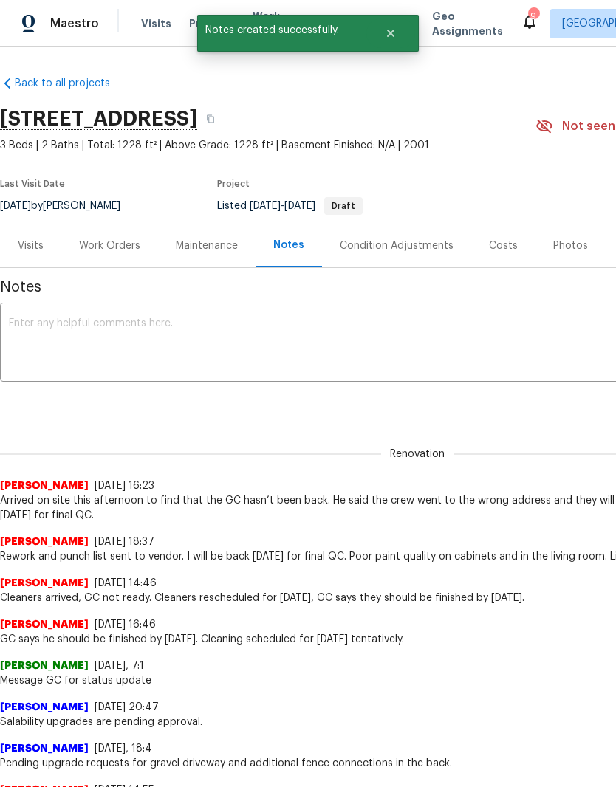
click at [183, 325] on textarea at bounding box center [417, 344] width 816 height 52
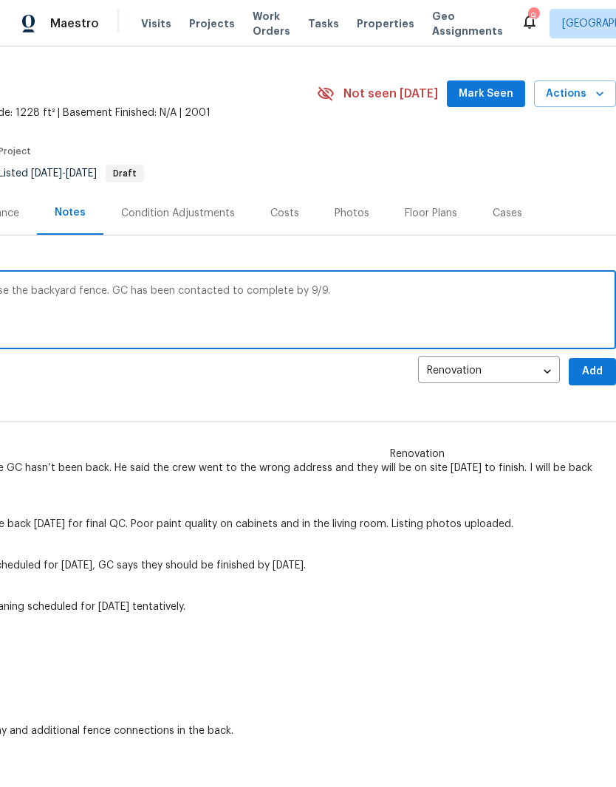
scroll to position [24, 218]
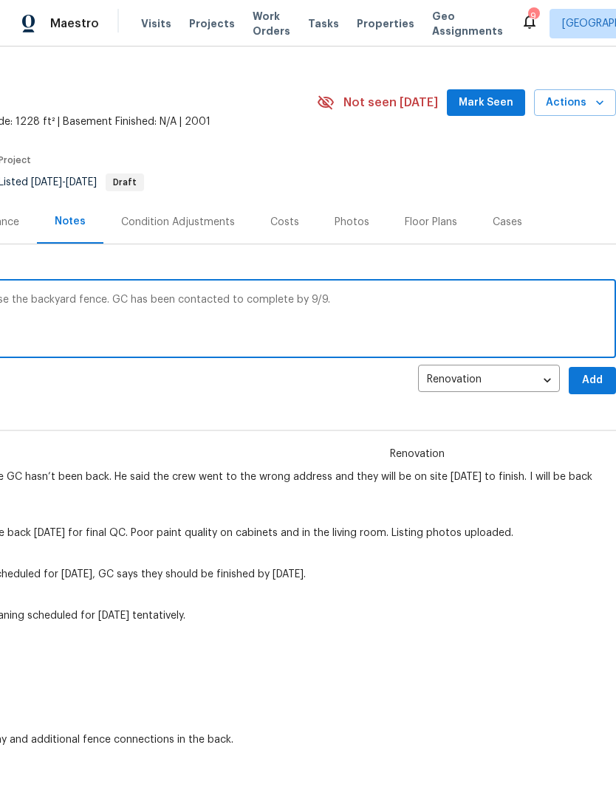
type textarea "Upgrade approved to complete and enclose the backyard fence. GC has been contac…"
click at [592, 376] on span "Add" at bounding box center [592, 380] width 24 height 18
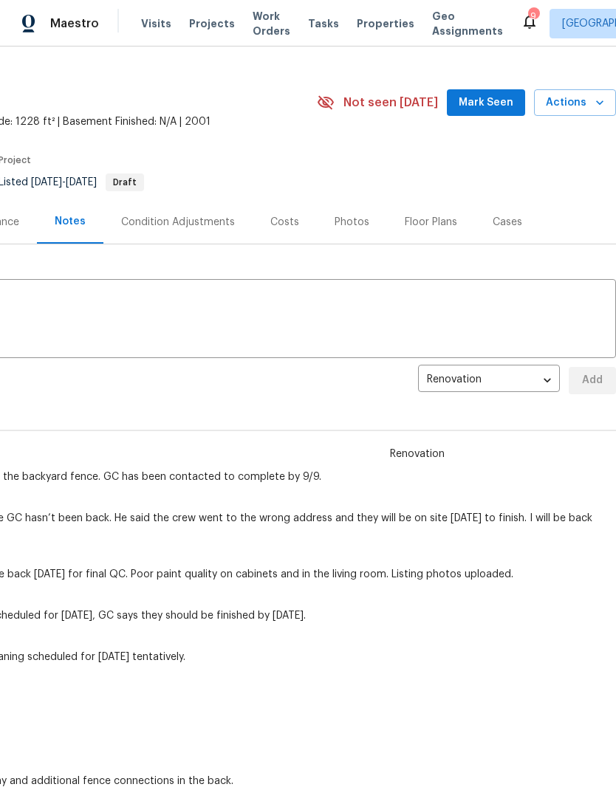
click at [352, 224] on div "Photos" at bounding box center [351, 222] width 35 height 15
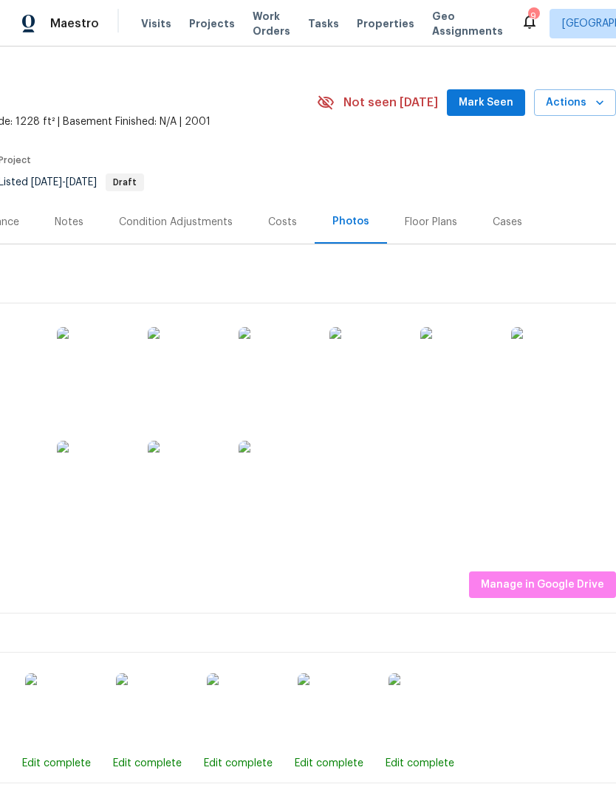
click at [205, 475] on img at bounding box center [185, 478] width 74 height 74
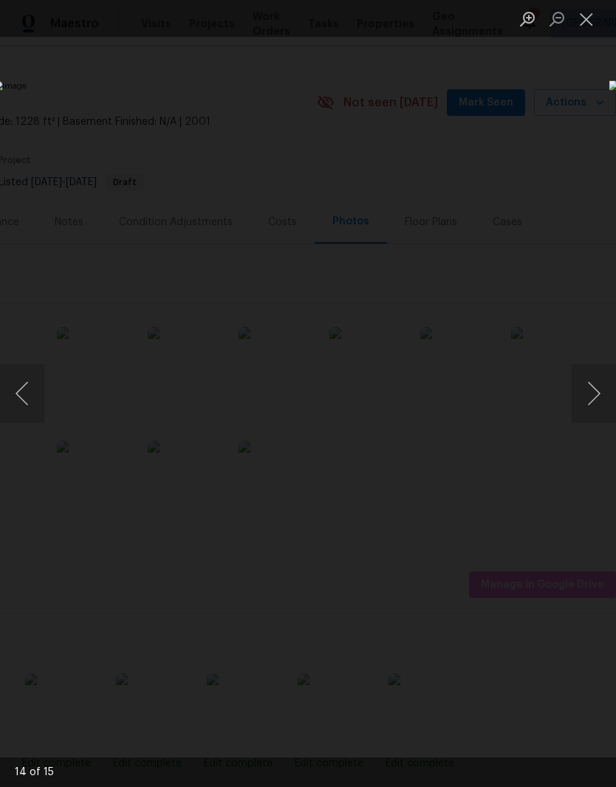
click at [587, 19] on button "Close lightbox" at bounding box center [586, 19] width 30 height 26
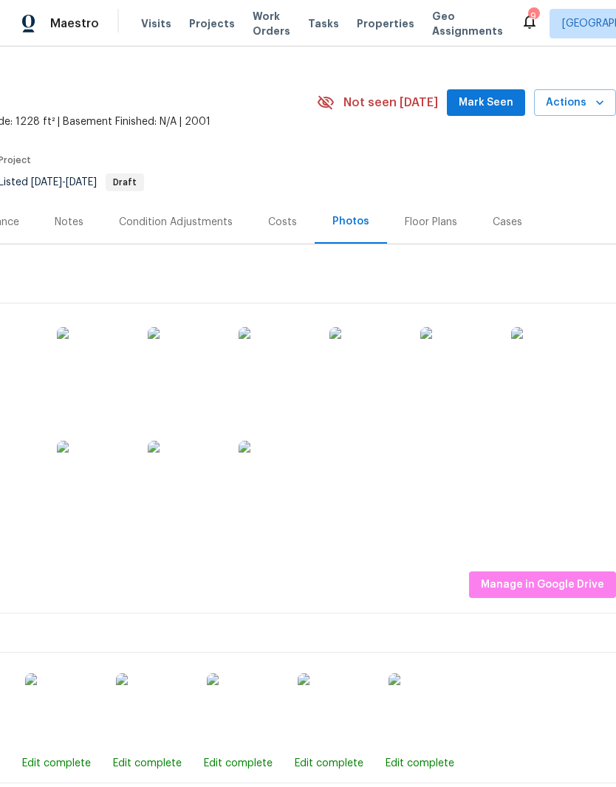
click at [73, 219] on div "Notes" at bounding box center [69, 222] width 29 height 15
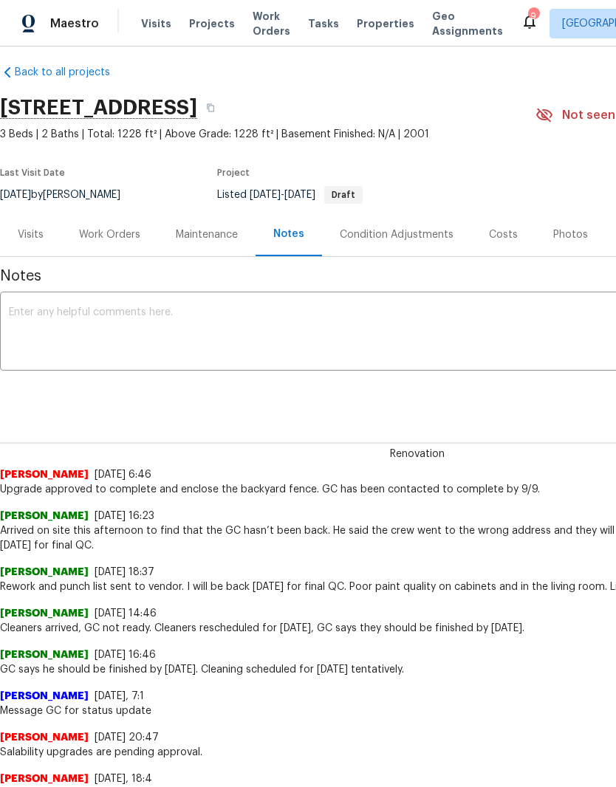
scroll to position [10, 0]
